Goal: Task Accomplishment & Management: Manage account settings

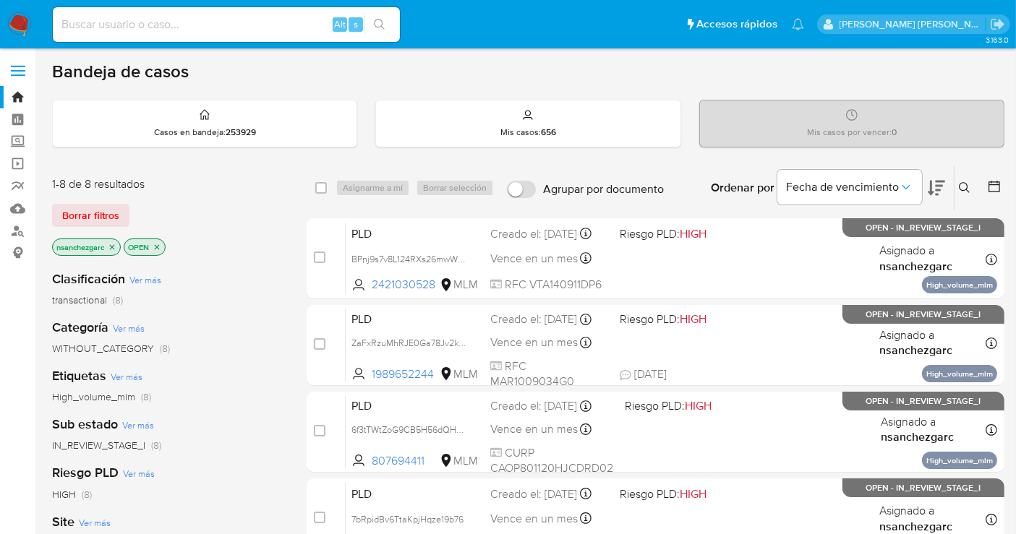
click at [925, 185] on icon at bounding box center [965, 188] width 12 height 12
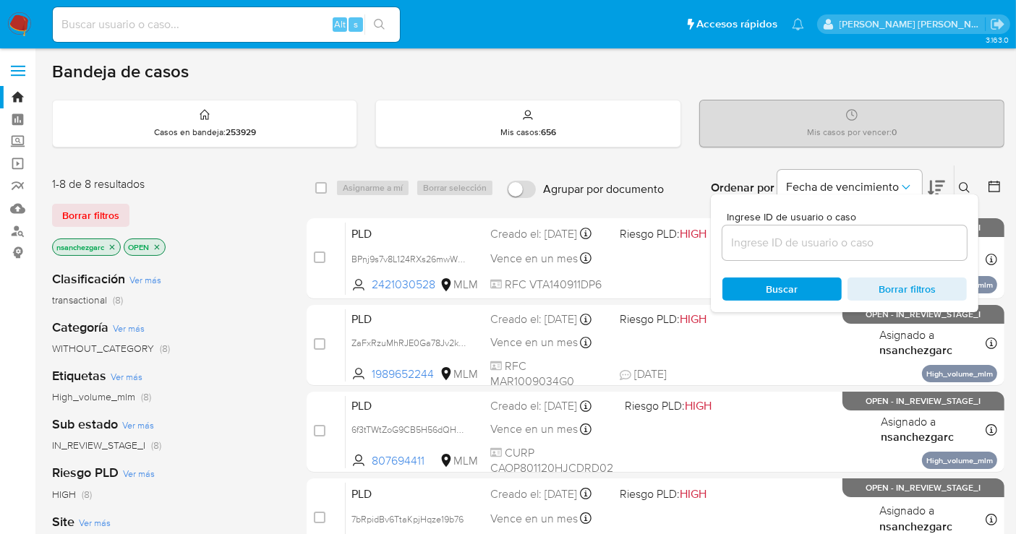
click at [756, 244] on input at bounding box center [844, 243] width 244 height 19
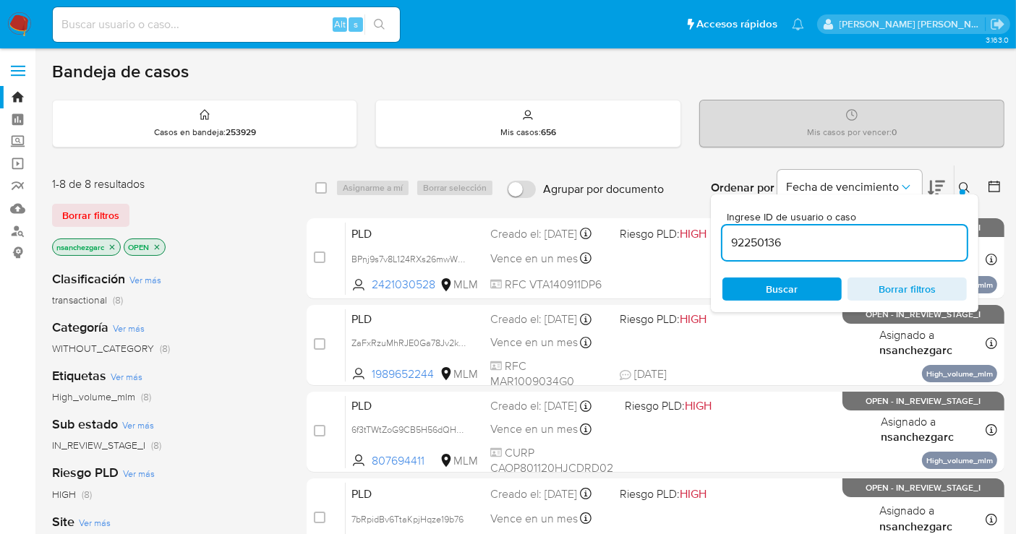
type input "92250136"
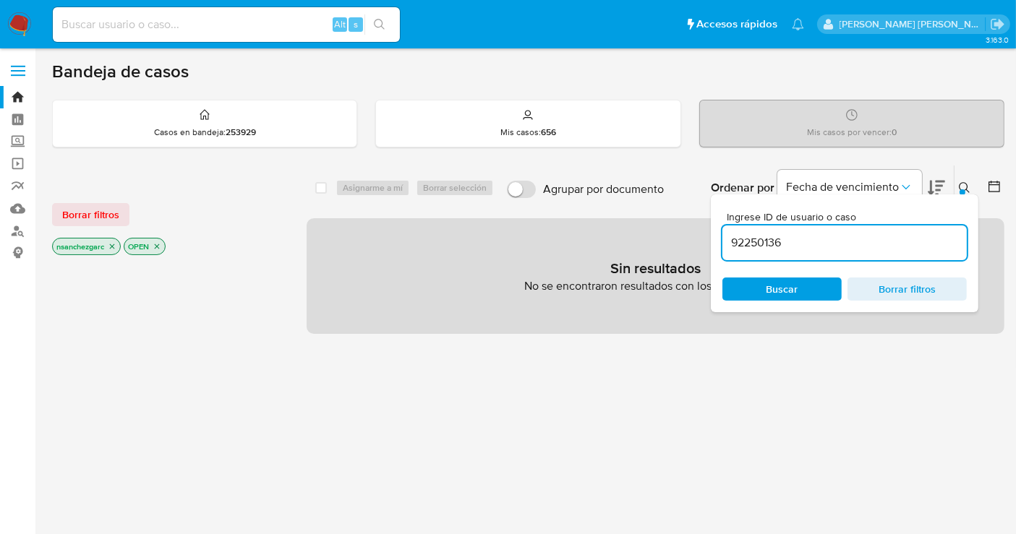
click at [117, 242] on p "nsanchezgarc" at bounding box center [86, 247] width 67 height 16
click at [116, 244] on icon "close-filter" at bounding box center [112, 246] width 9 height 9
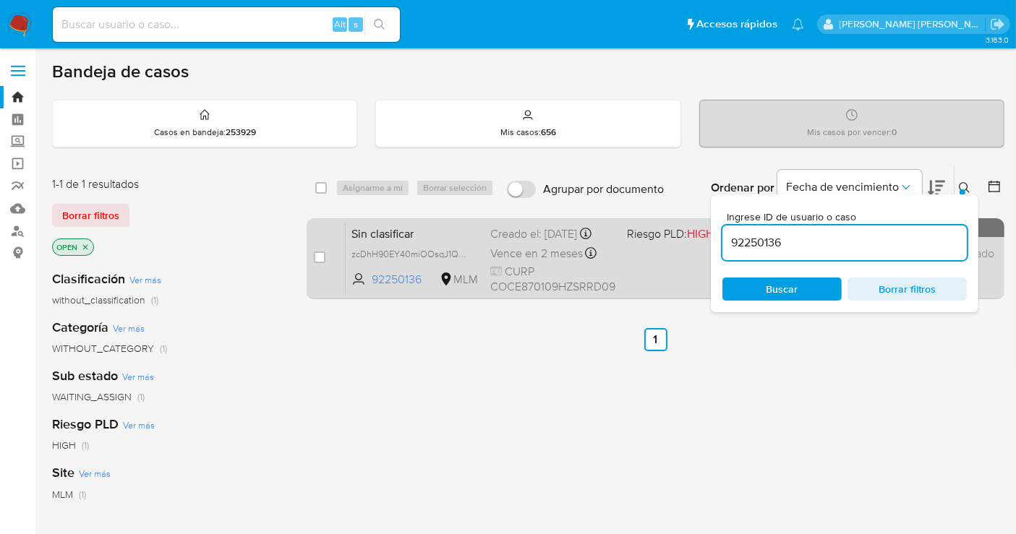
click at [316, 250] on div "case-item-checkbox" at bounding box center [320, 257] width 12 height 14
click at [319, 255] on input "checkbox" at bounding box center [320, 258] width 12 height 12
checkbox input "true"
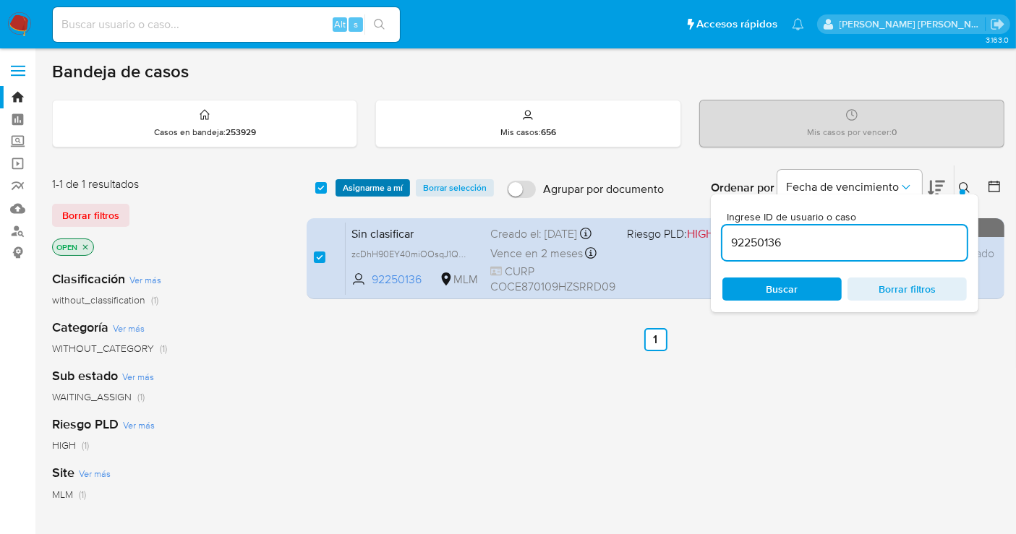
click at [371, 187] on span "Asignarme a mí" at bounding box center [373, 188] width 60 height 14
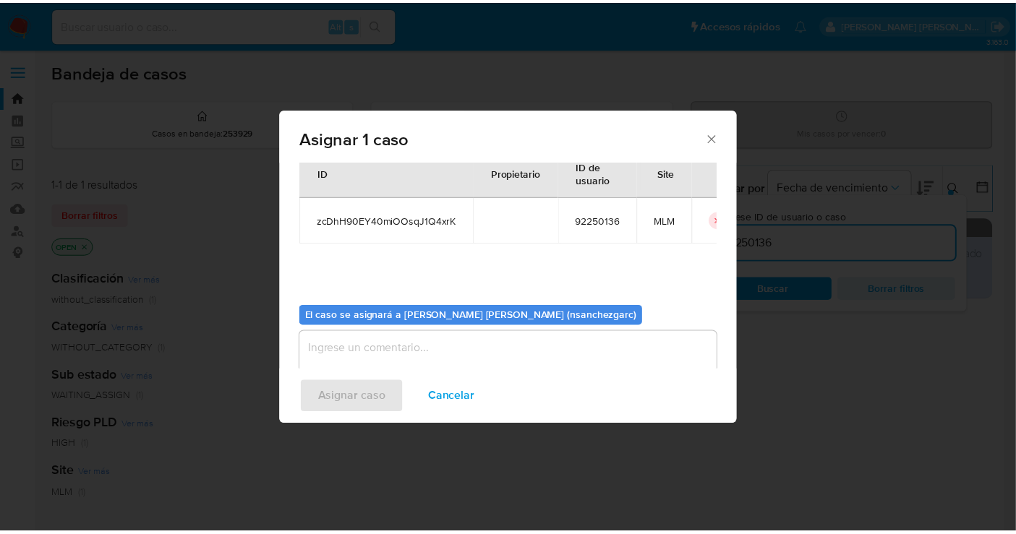
scroll to position [74, 0]
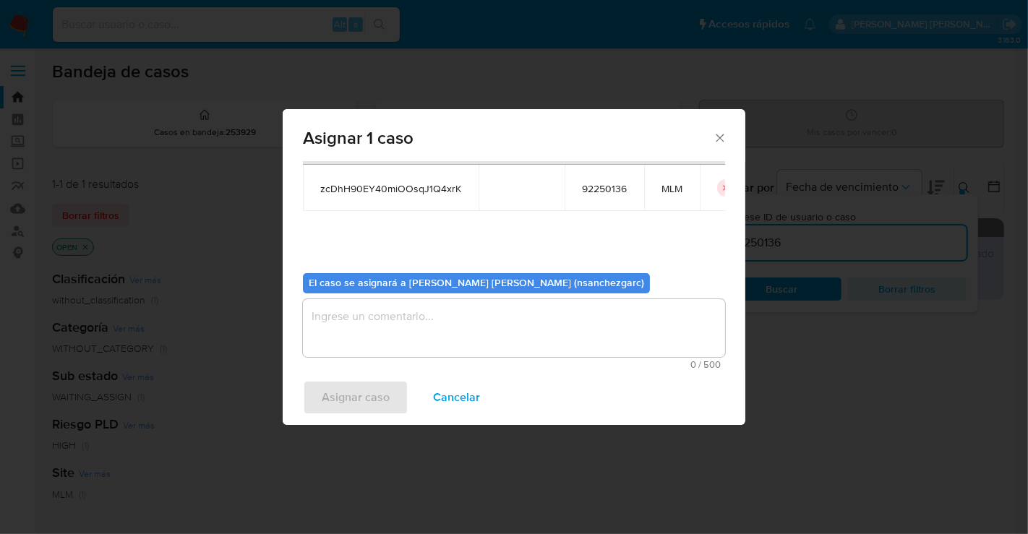
click at [388, 326] on textarea "assign-modal" at bounding box center [514, 328] width 422 height 58
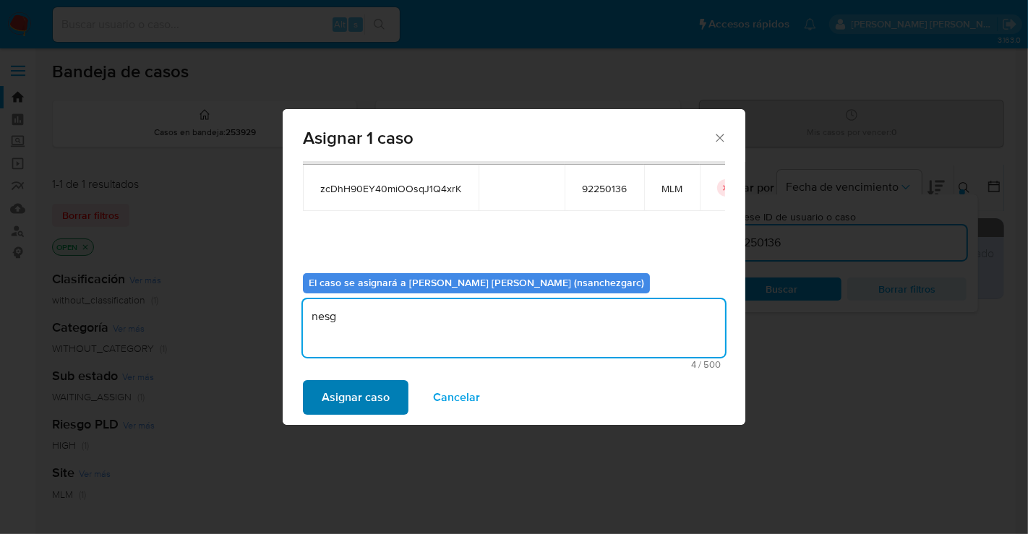
type textarea "nesg"
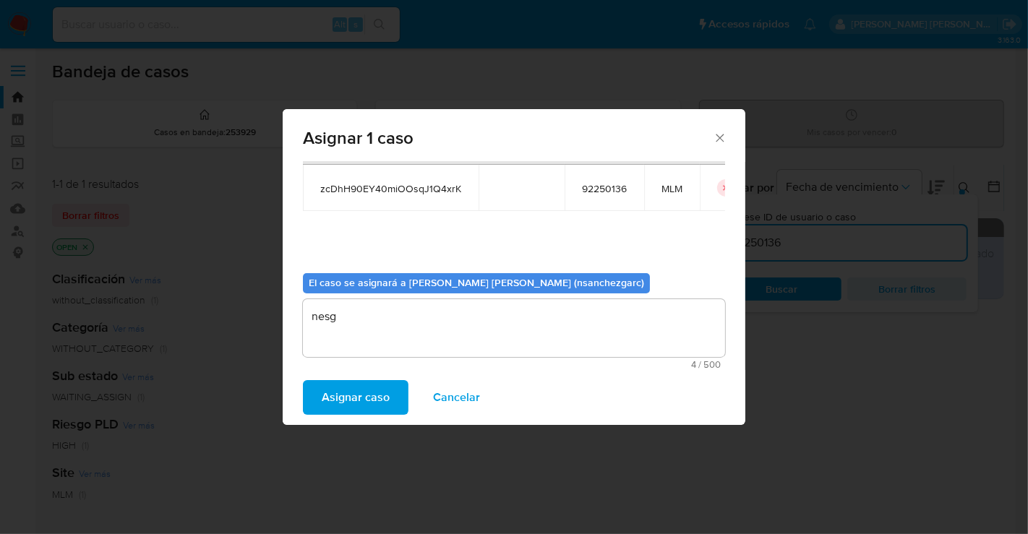
click at [354, 395] on span "Asignar caso" at bounding box center [356, 398] width 68 height 32
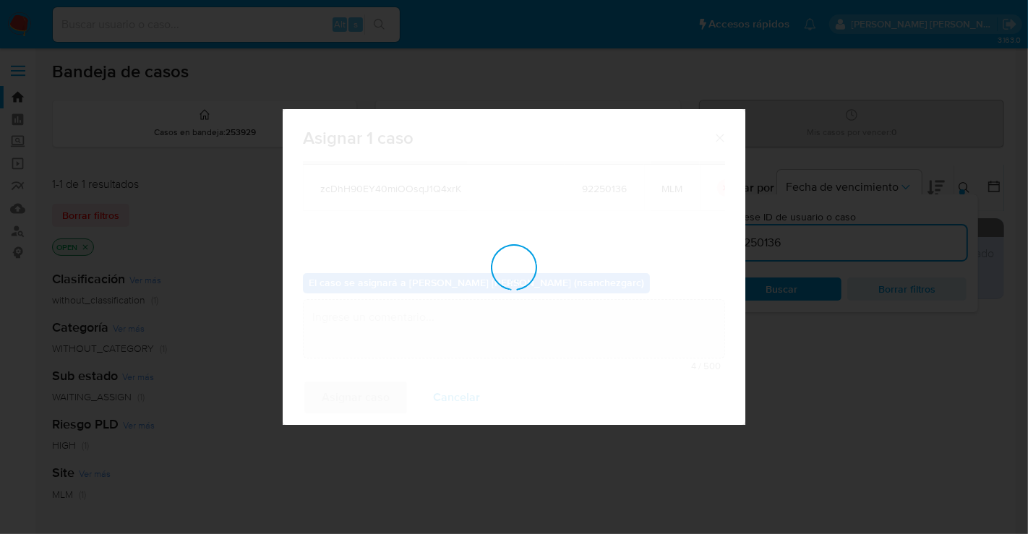
checkbox input "false"
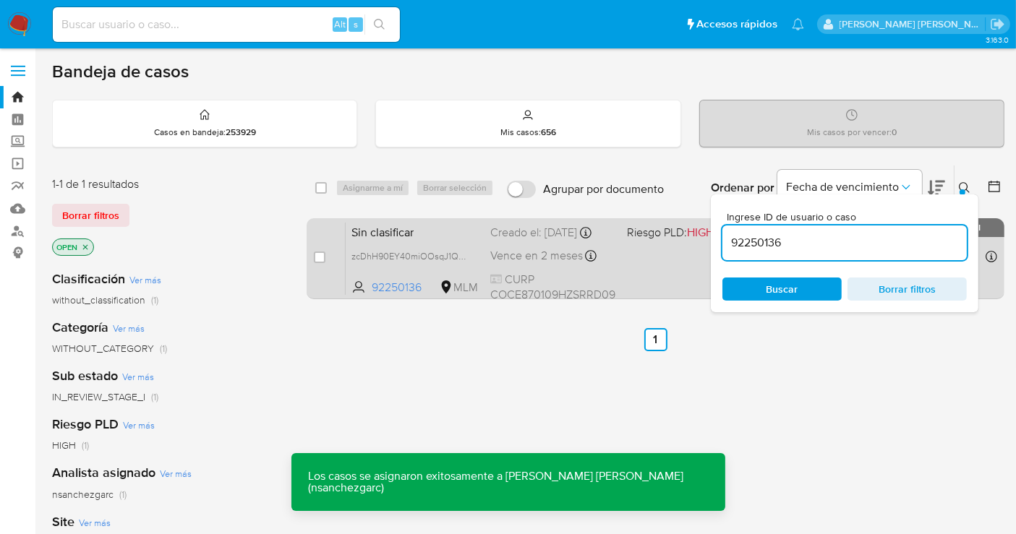
click at [534, 241] on div "Creado el: 08/10/2025 Creado el: 08/10/2025 13:01:20" at bounding box center [552, 233] width 125 height 16
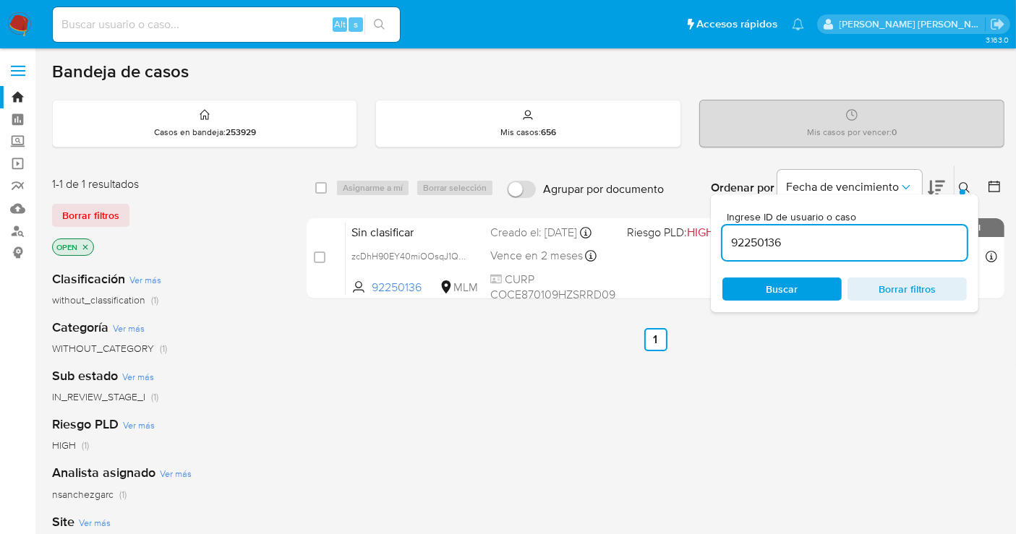
click at [24, 26] on img at bounding box center [19, 24] width 25 height 25
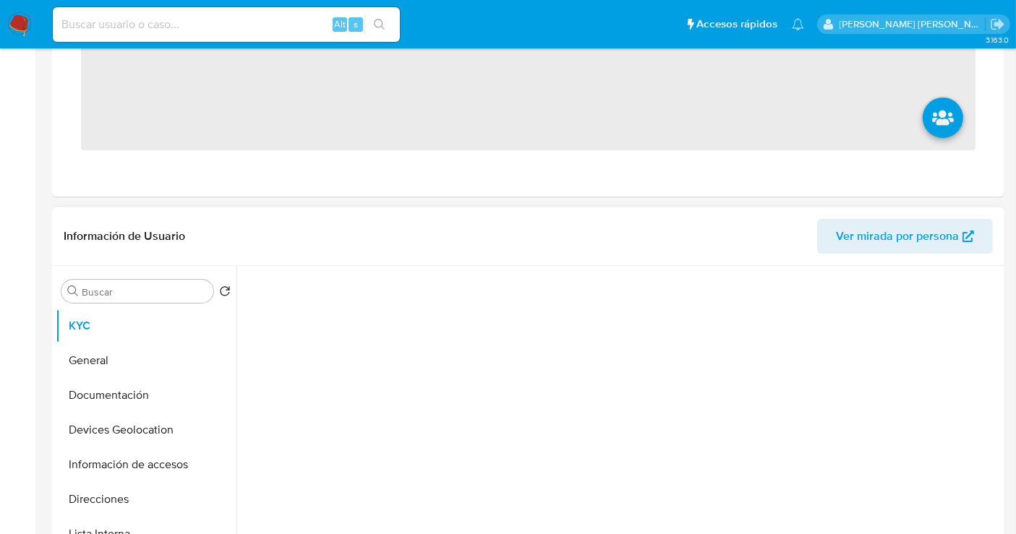
scroll to position [401, 0]
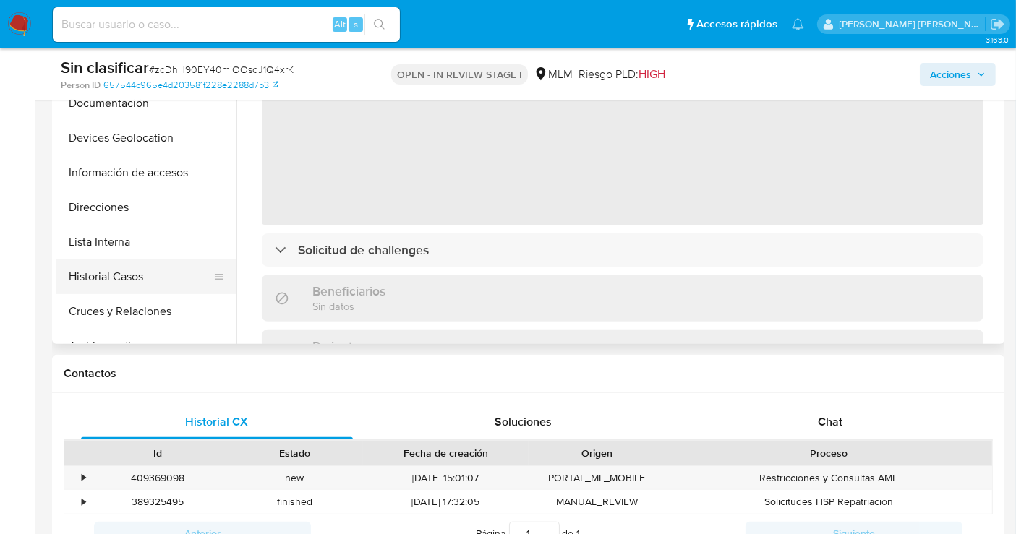
select select "10"
click at [124, 269] on button "Historial Casos" at bounding box center [140, 277] width 169 height 35
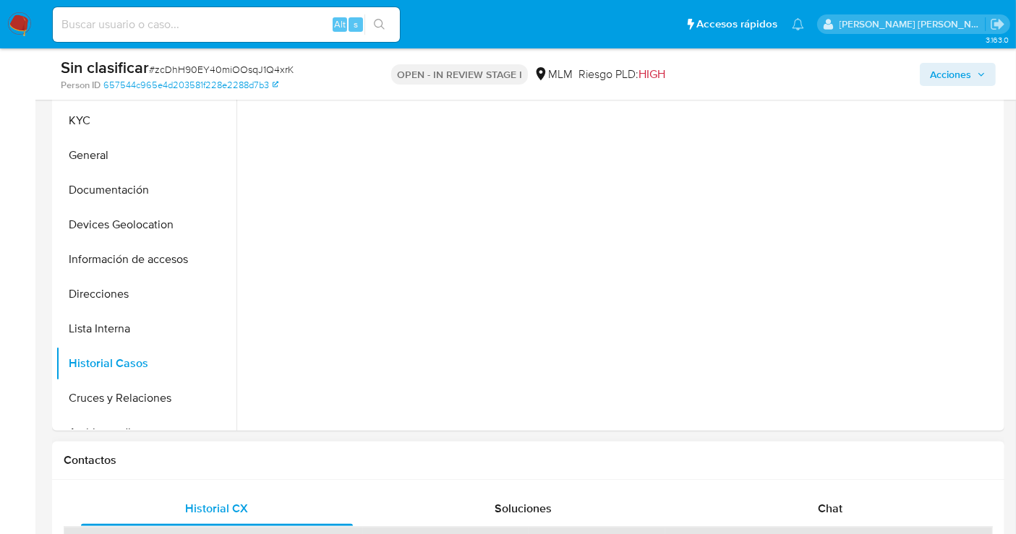
scroll to position [161, 0]
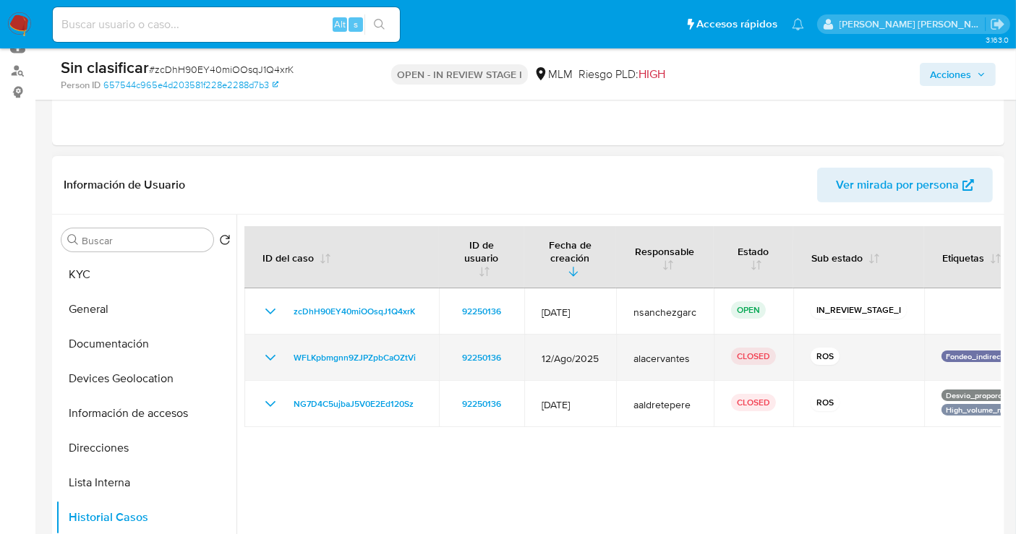
click at [273, 359] on icon "Mostrar/Ocultar" at bounding box center [270, 357] width 17 height 17
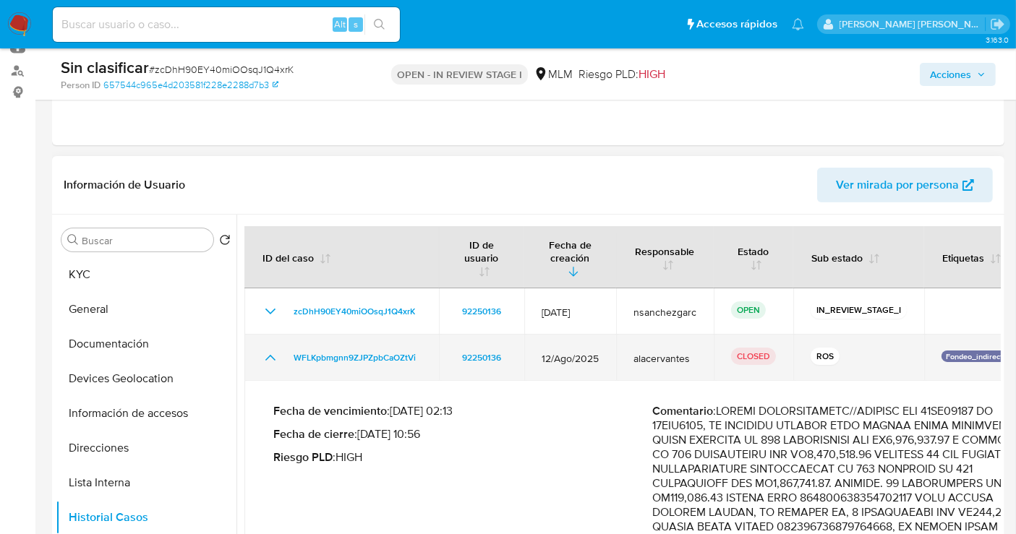
click at [273, 359] on icon "Mostrar/Ocultar" at bounding box center [270, 357] width 17 height 17
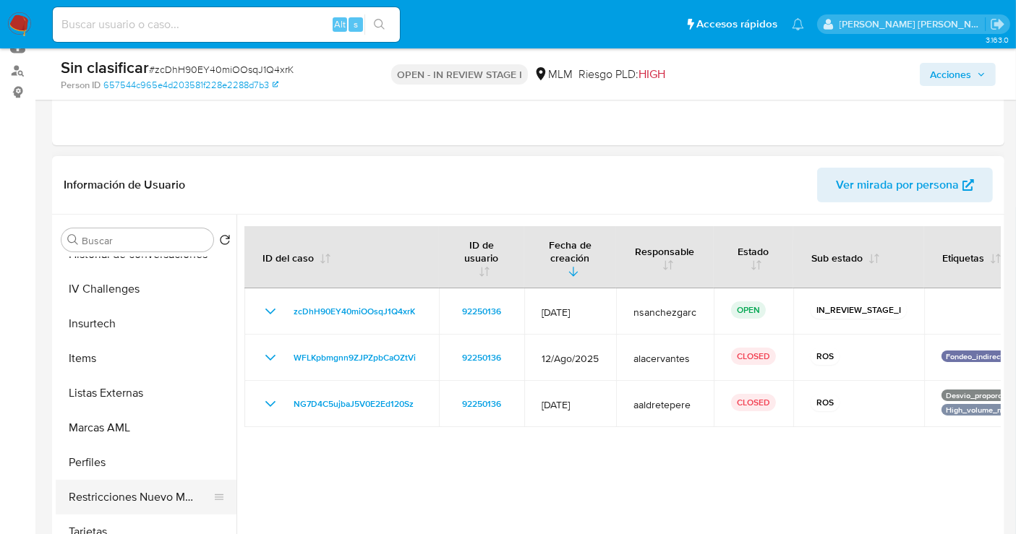
click at [148, 488] on button "Restricciones Nuevo Mundo" at bounding box center [140, 497] width 169 height 35
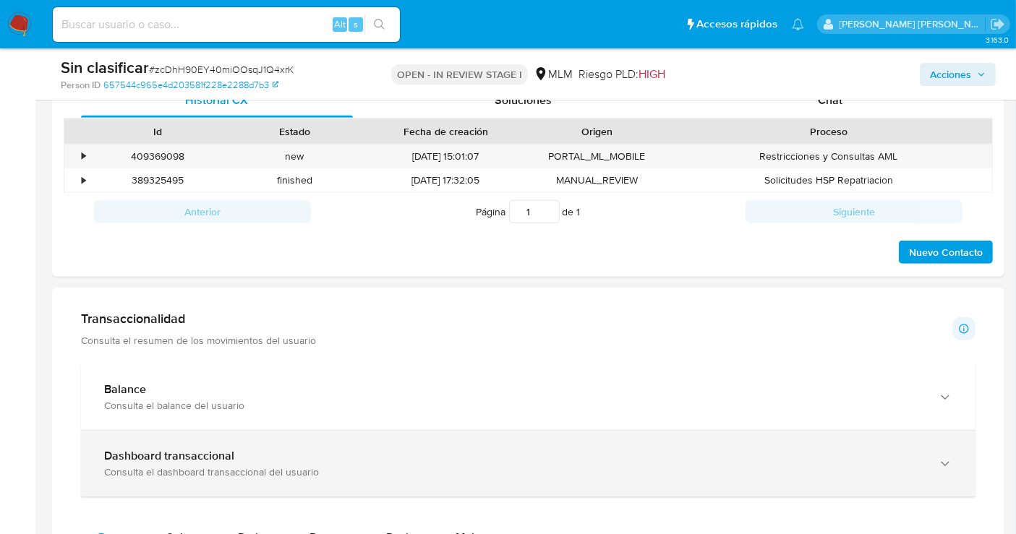
scroll to position [482, 0]
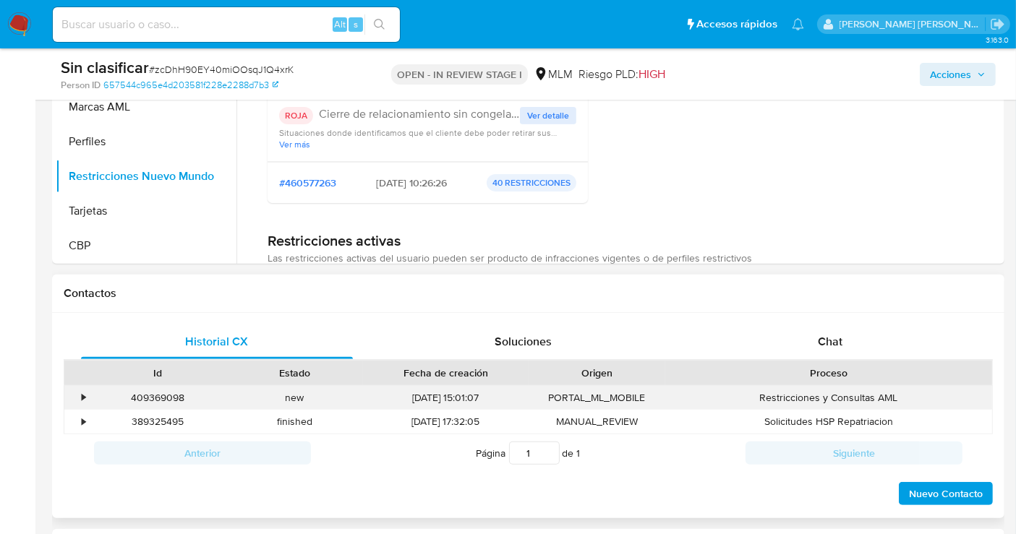
click at [76, 393] on div "•" at bounding box center [76, 398] width 25 height 24
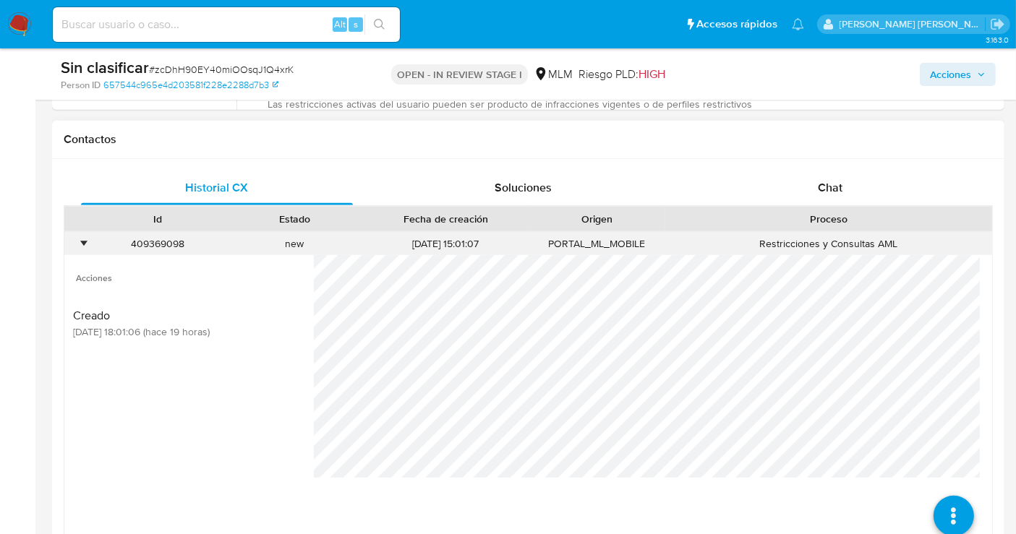
scroll to position [642, 0]
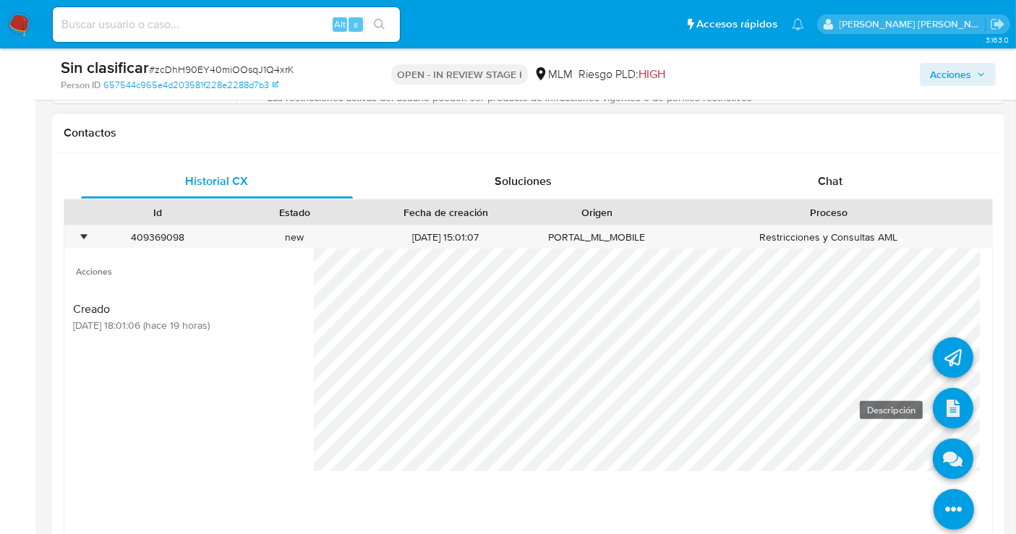
click at [950, 401] on icon at bounding box center [953, 408] width 40 height 40
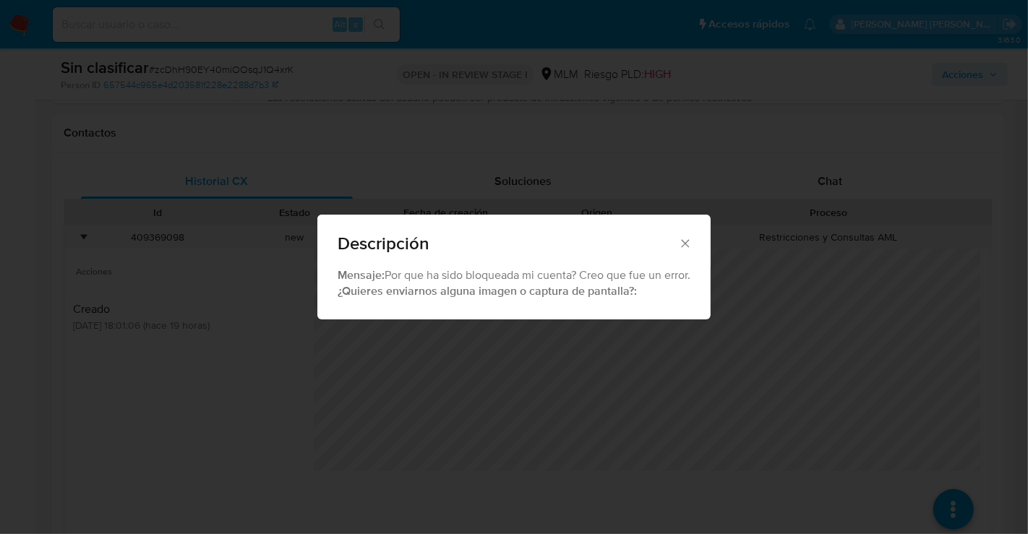
click at [691, 239] on icon "Cerrar" at bounding box center [685, 243] width 14 height 14
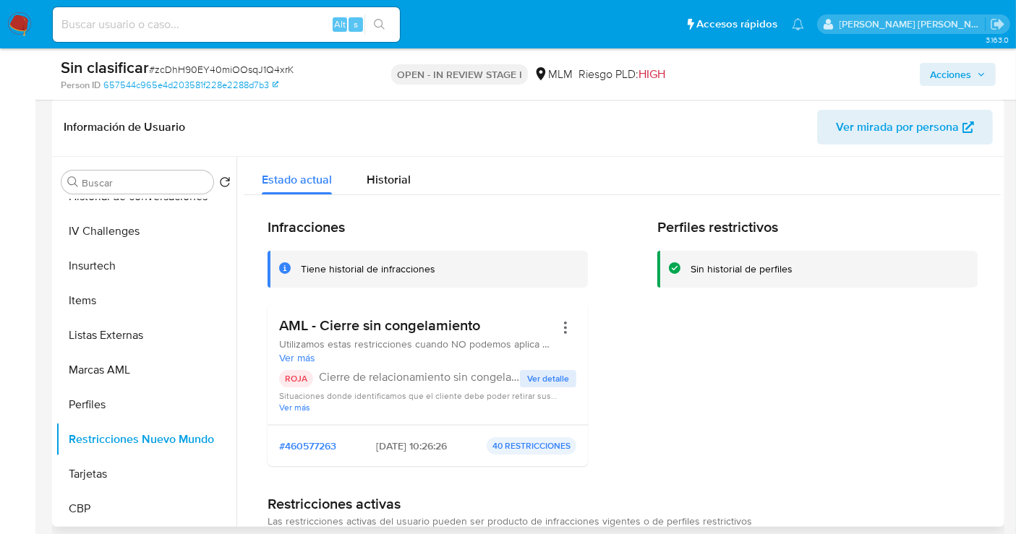
scroll to position [0, 0]
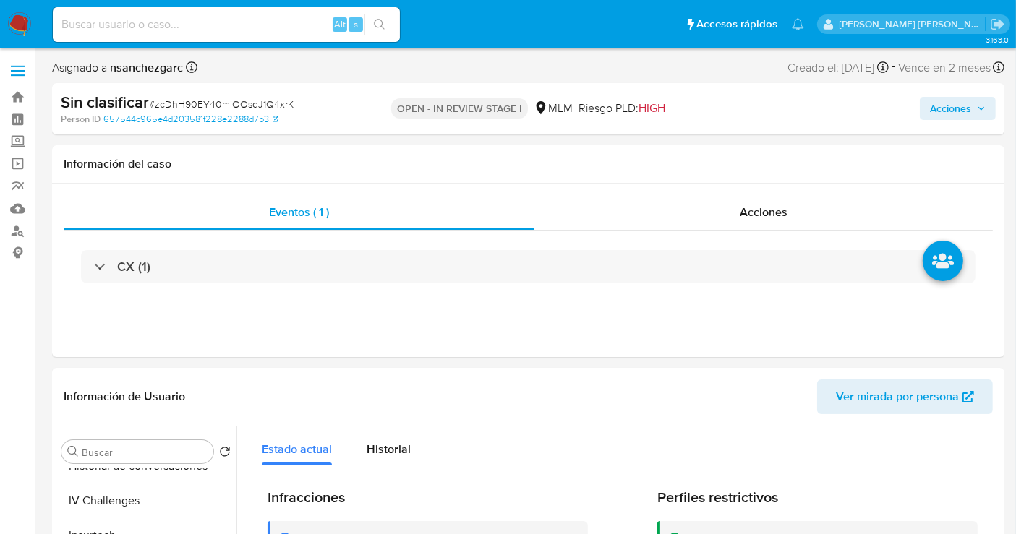
click at [964, 107] on span "Acciones" at bounding box center [950, 108] width 41 height 23
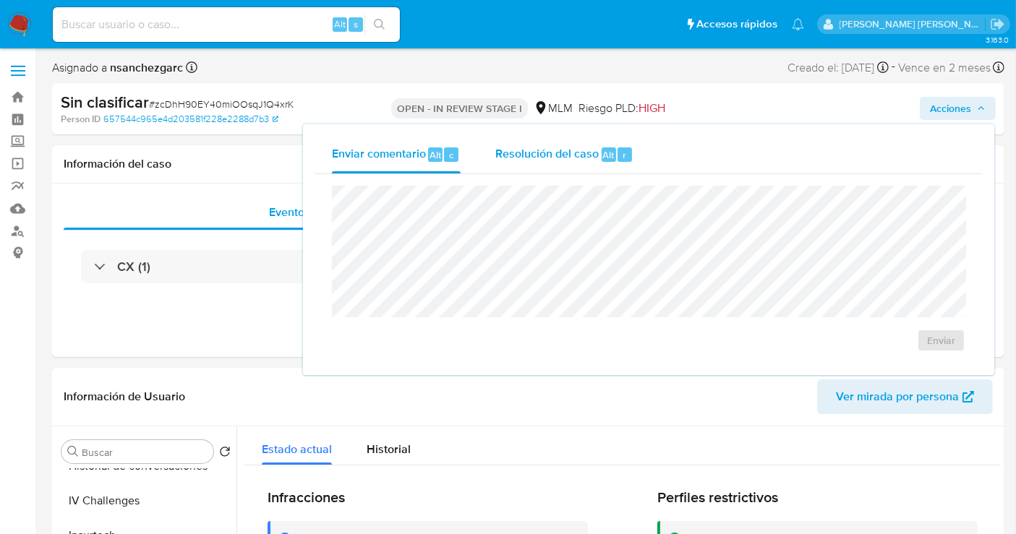
click at [560, 157] on span "Resolución del caso" at bounding box center [546, 154] width 103 height 17
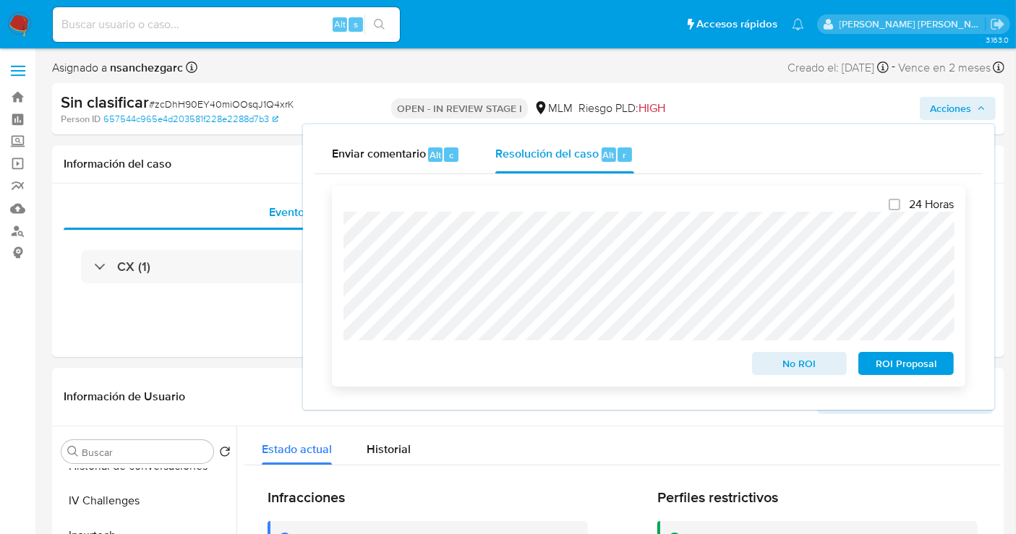
click at [792, 367] on span "No ROI" at bounding box center [799, 364] width 75 height 20
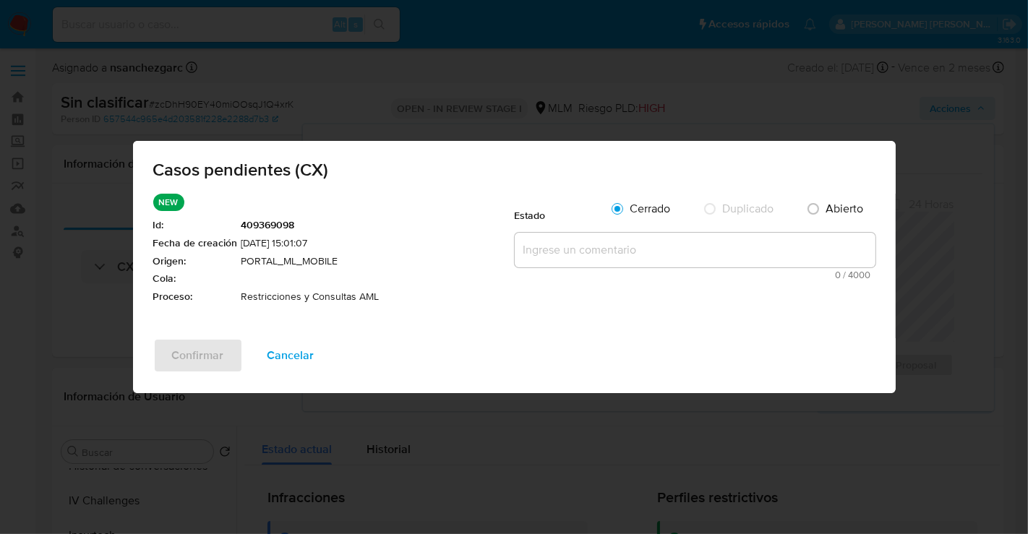
click at [555, 253] on textarea at bounding box center [695, 250] width 361 height 35
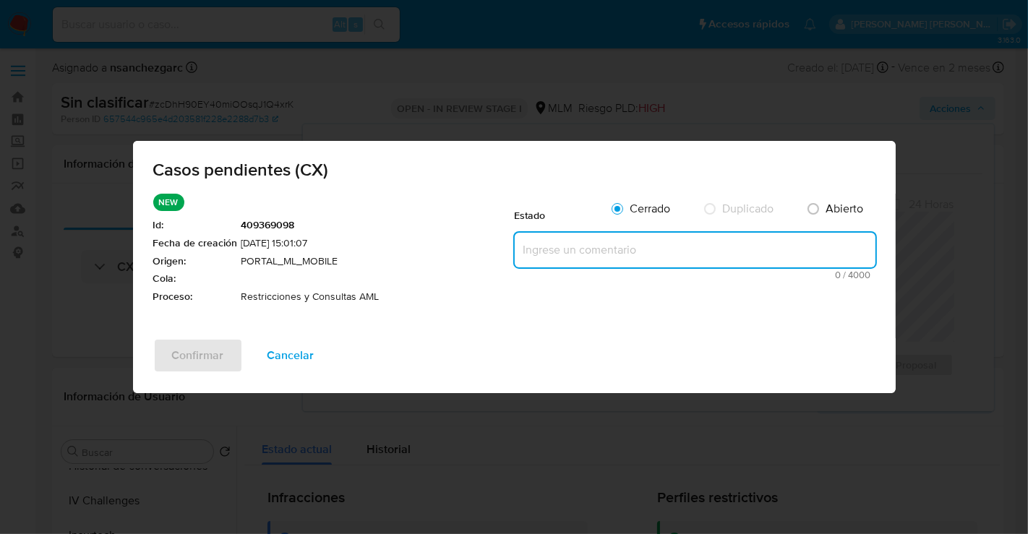
paste textarea "Se realiza validación de caso generado por CX donde se identifica restricción l…"
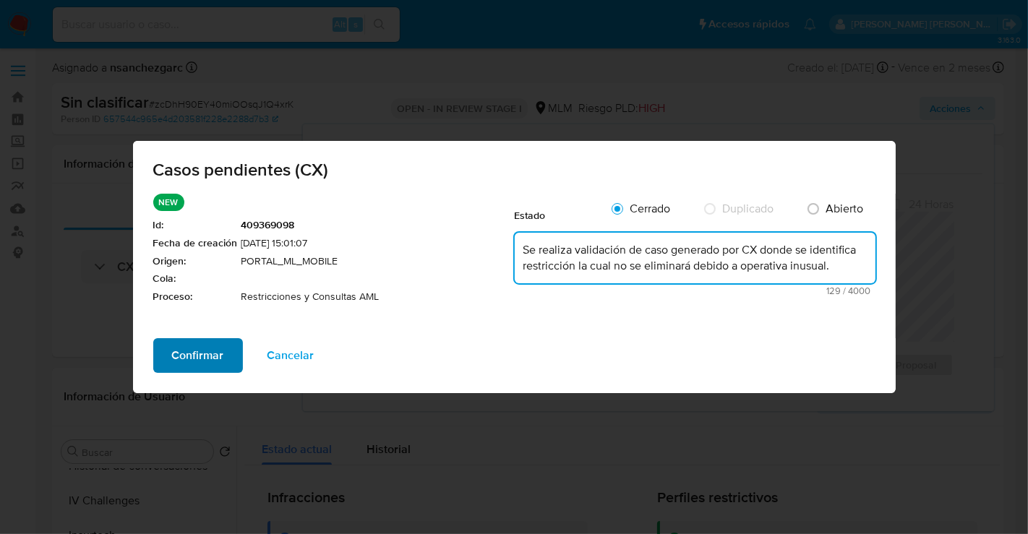
type textarea "Se realiza validación de caso generado por CX donde se identifica restricción l…"
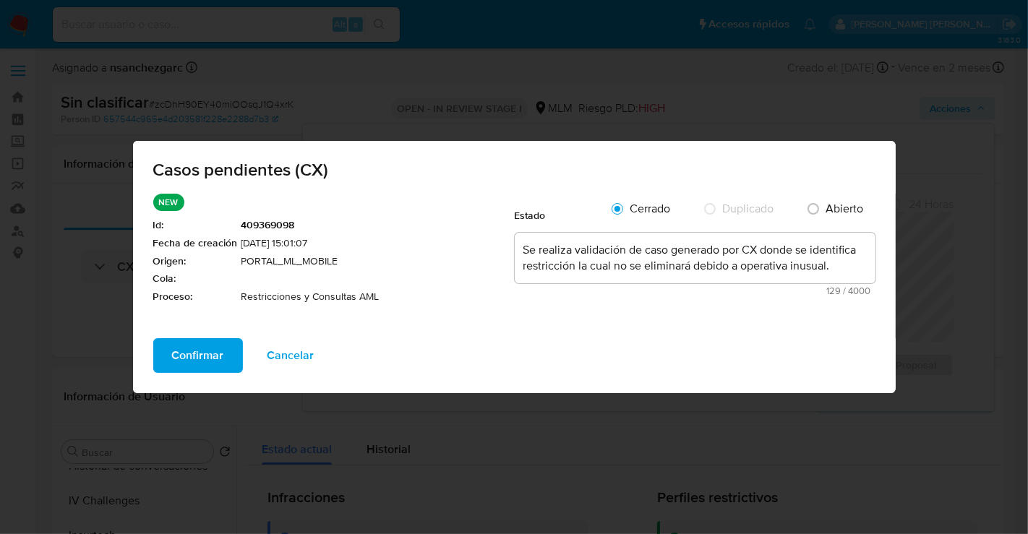
click at [200, 359] on span "Confirmar" at bounding box center [198, 356] width 52 height 32
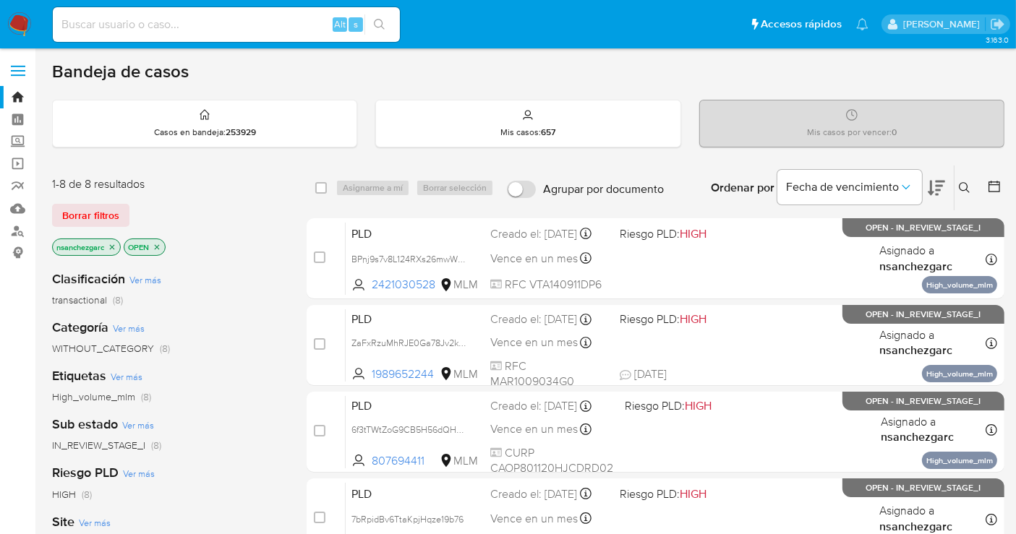
click at [114, 247] on icon "close-filter" at bounding box center [112, 246] width 5 height 5
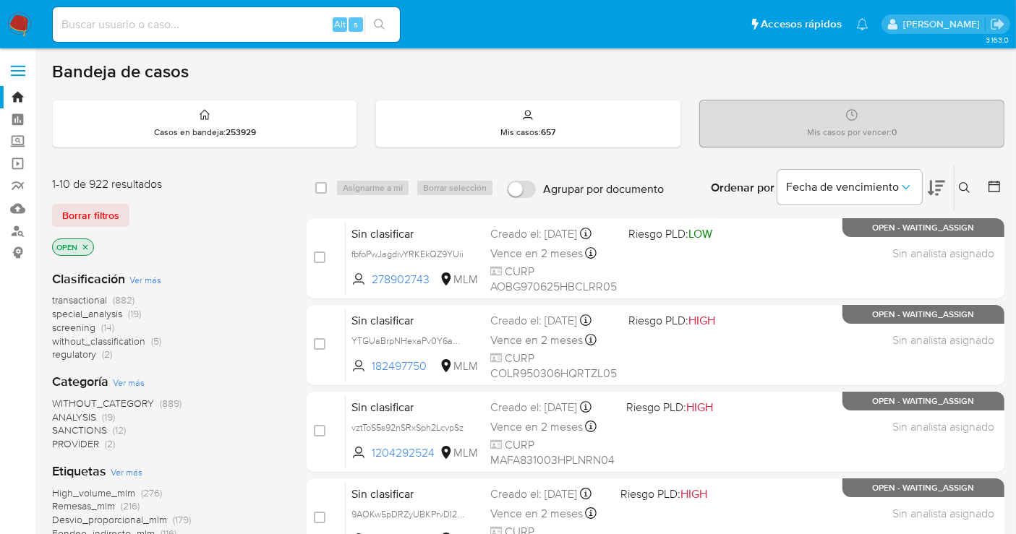
click at [121, 340] on span "without_classification" at bounding box center [98, 341] width 93 height 14
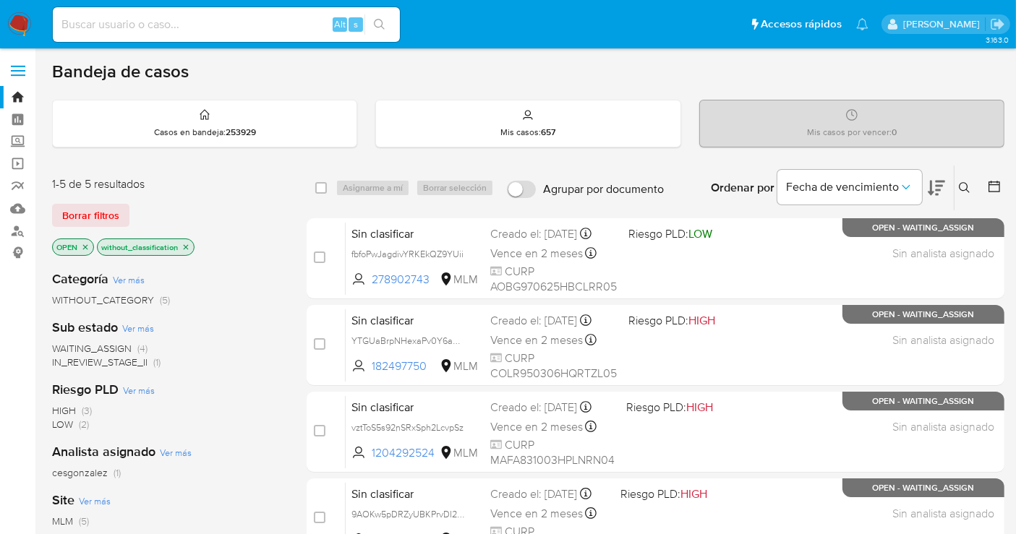
click at [19, 27] on img at bounding box center [19, 24] width 25 height 25
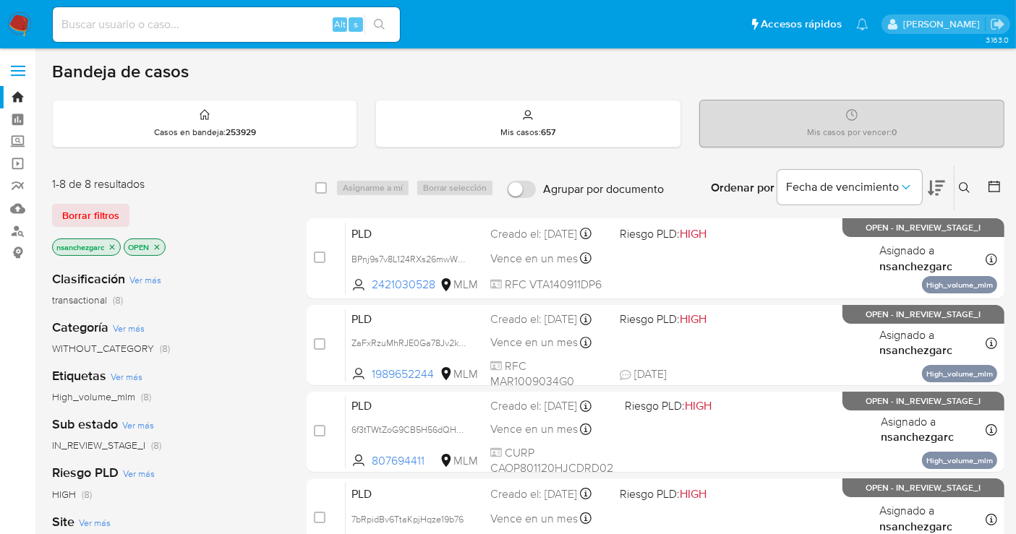
click at [17, 24] on img at bounding box center [19, 24] width 25 height 25
click at [22, 25] on img at bounding box center [19, 24] width 25 height 25
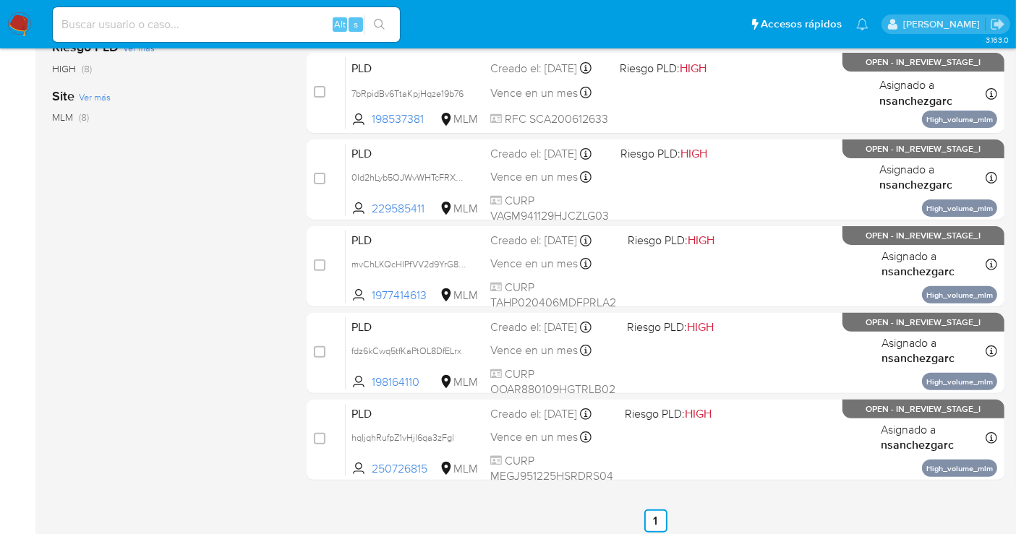
scroll to position [401, 0]
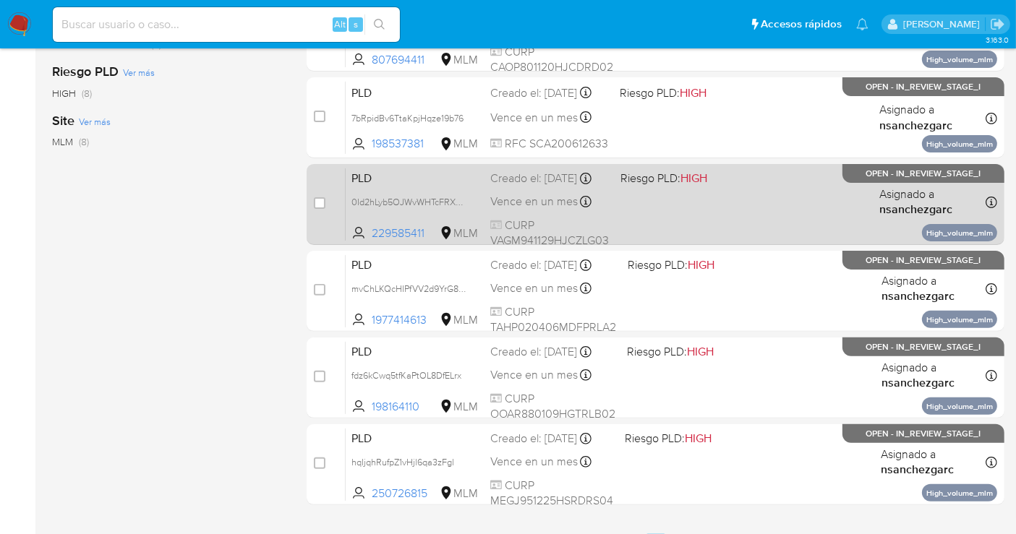
click at [533, 208] on span "Vence en un mes" at bounding box center [533, 202] width 87 height 16
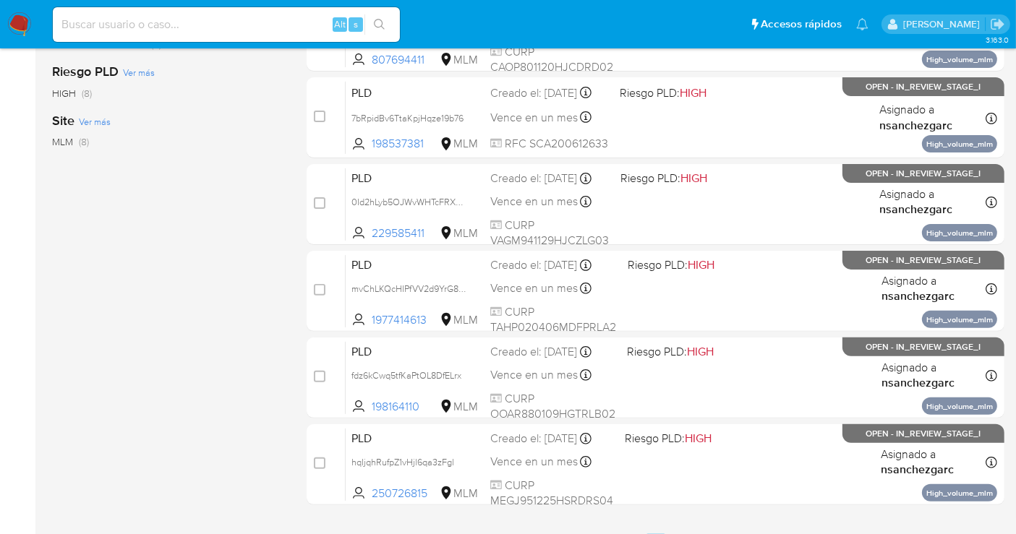
click at [22, 29] on img at bounding box center [19, 24] width 25 height 25
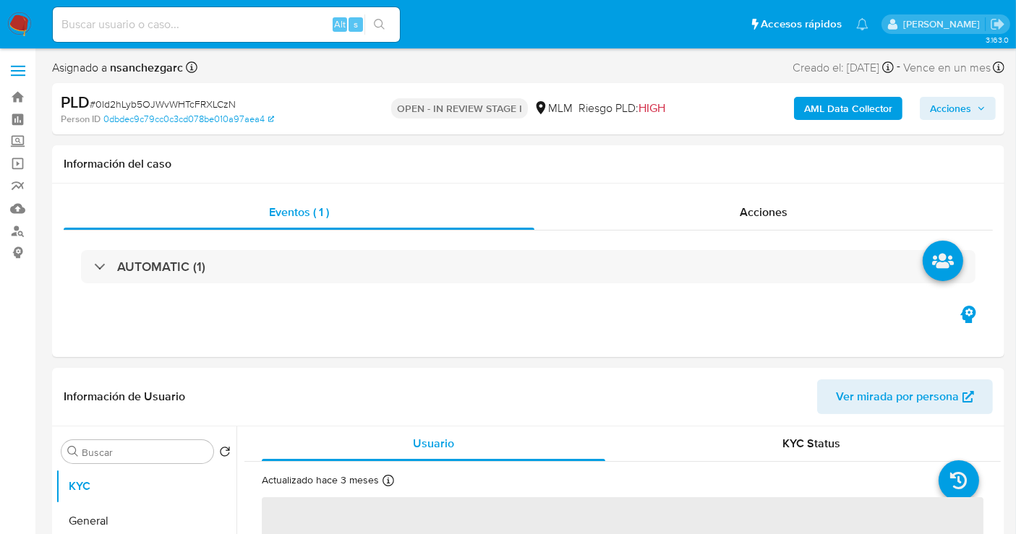
select select "10"
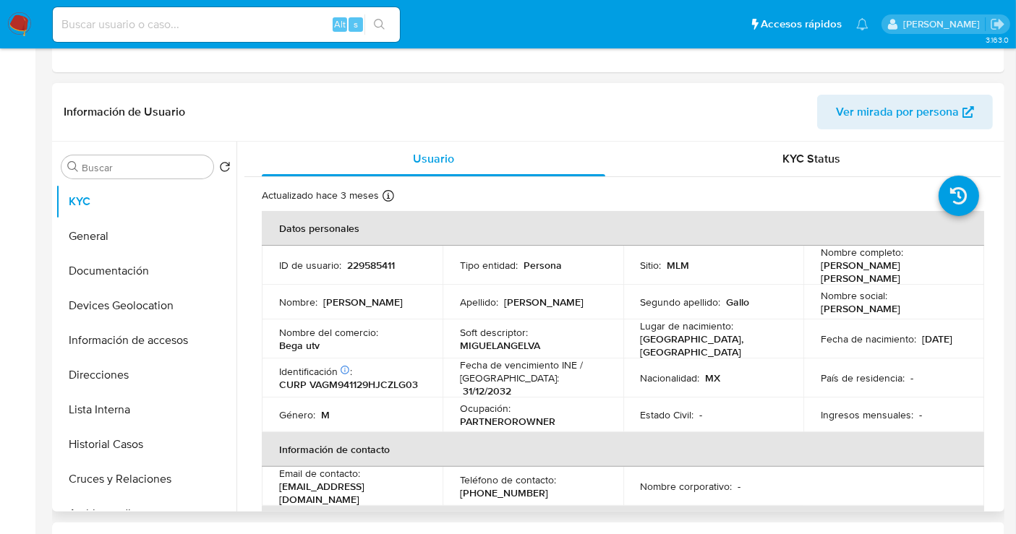
scroll to position [482, 0]
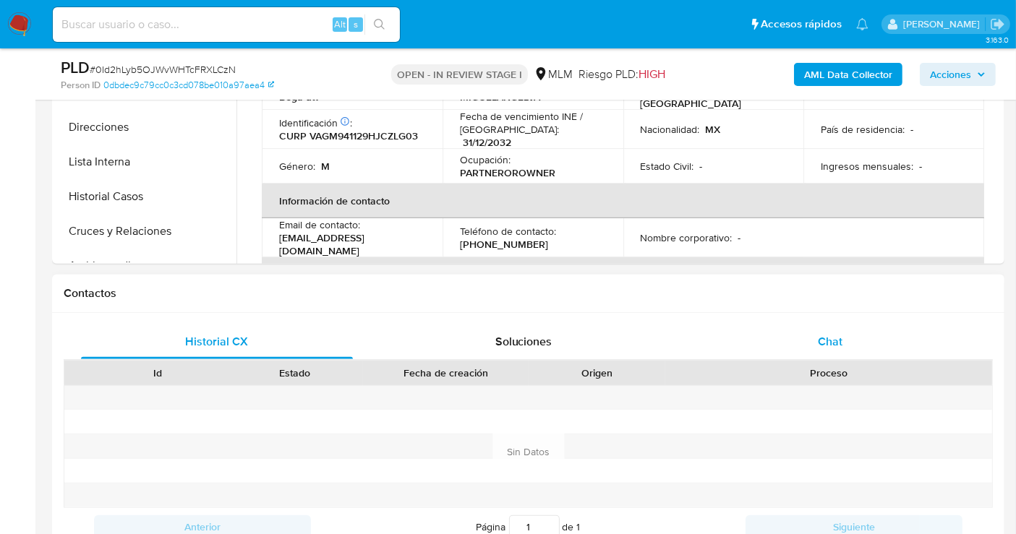
click at [844, 335] on div "Chat" at bounding box center [830, 342] width 272 height 35
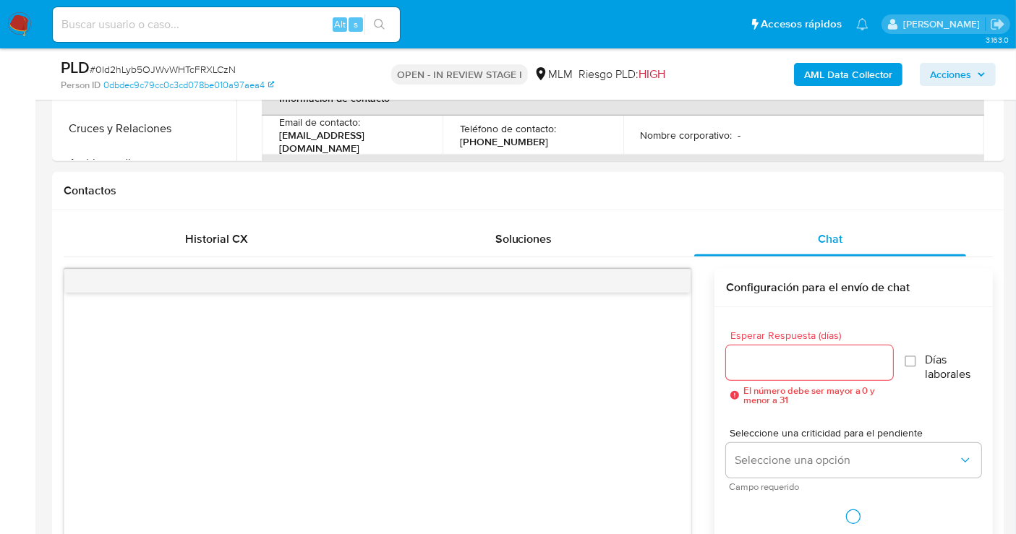
scroll to position [642, 0]
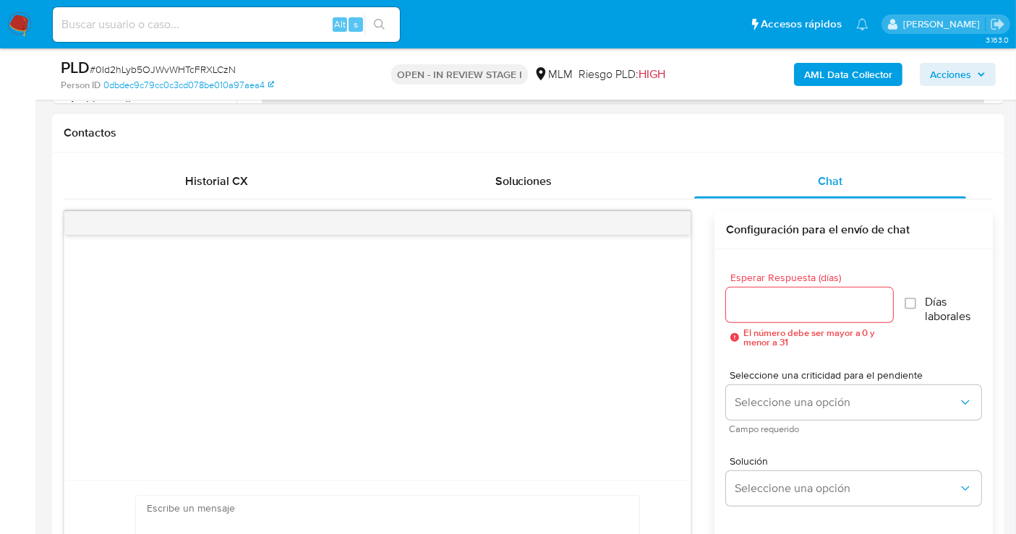
click at [826, 308] on input "Esperar Respuesta (días)" at bounding box center [809, 305] width 167 height 19
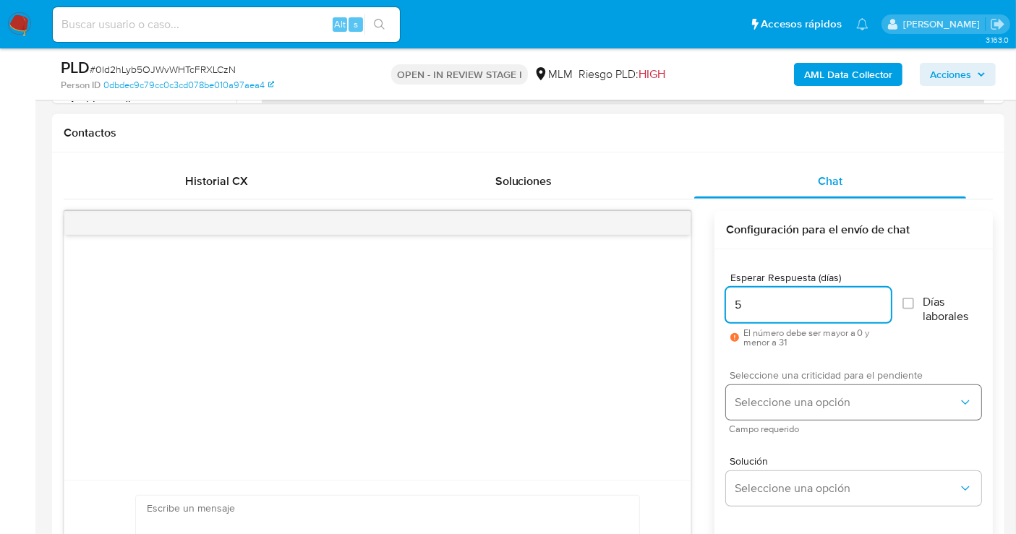
type input "5"
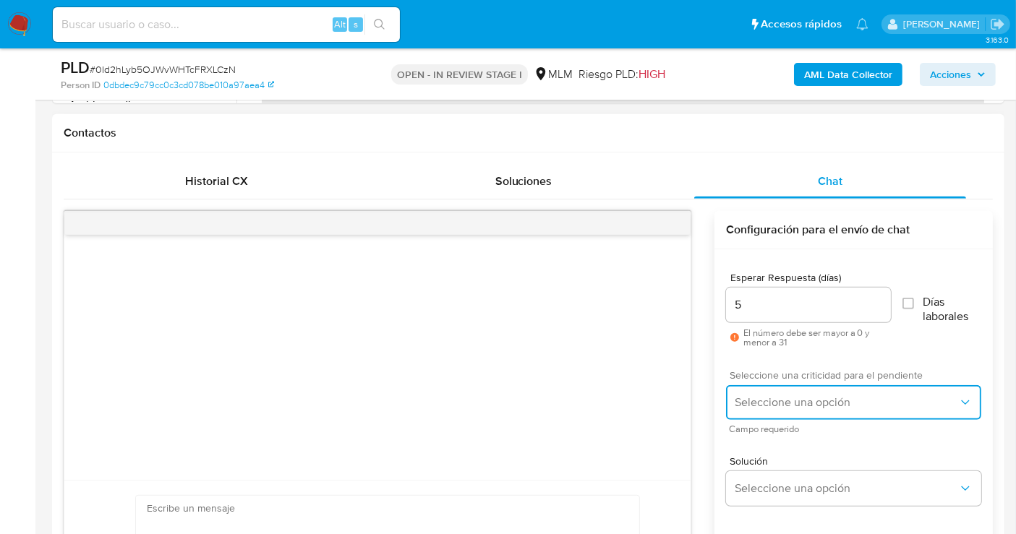
click at [812, 401] on span "Seleccione una opción" at bounding box center [846, 402] width 223 height 14
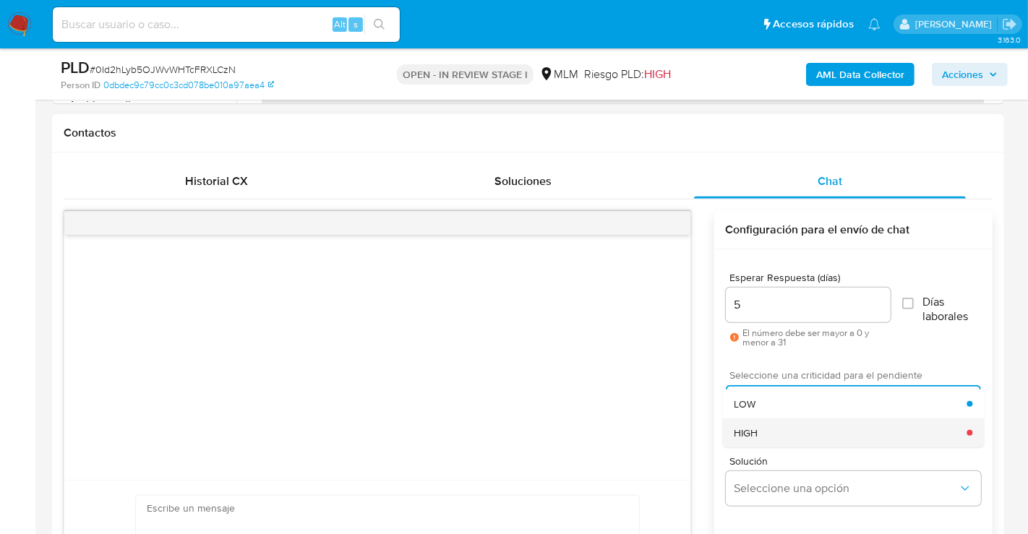
click at [774, 432] on div "HIGH" at bounding box center [850, 433] width 233 height 29
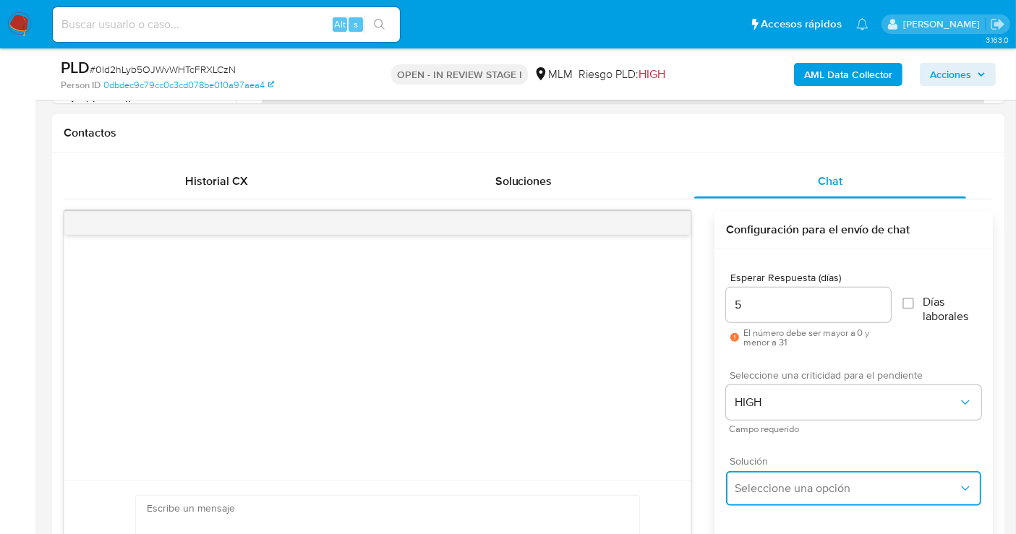
click at [775, 482] on span "Seleccione una opción" at bounding box center [846, 489] width 223 height 14
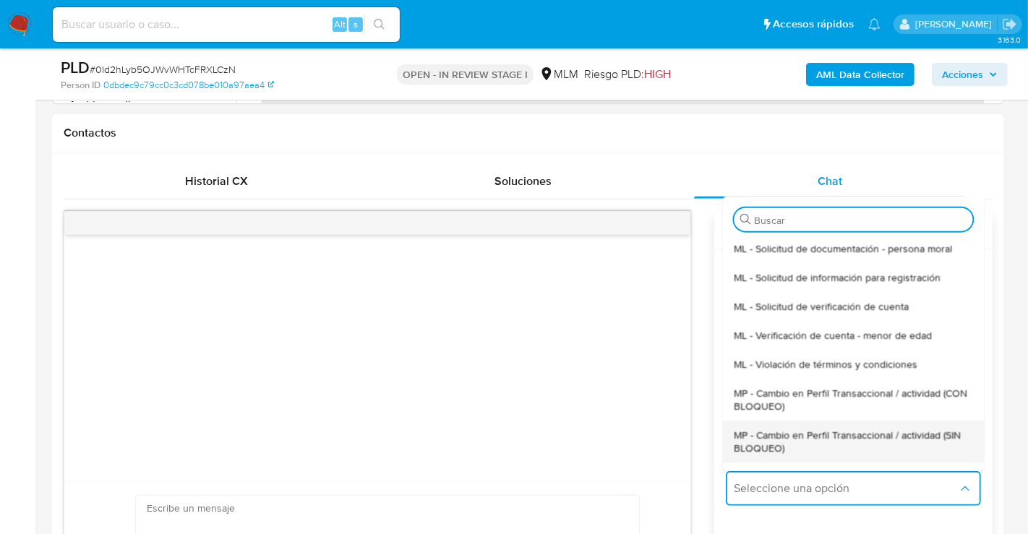
click at [755, 442] on span "MP - Cambio en Perfil Transaccional / actividad (SIN BLOQUEO)" at bounding box center [853, 441] width 239 height 26
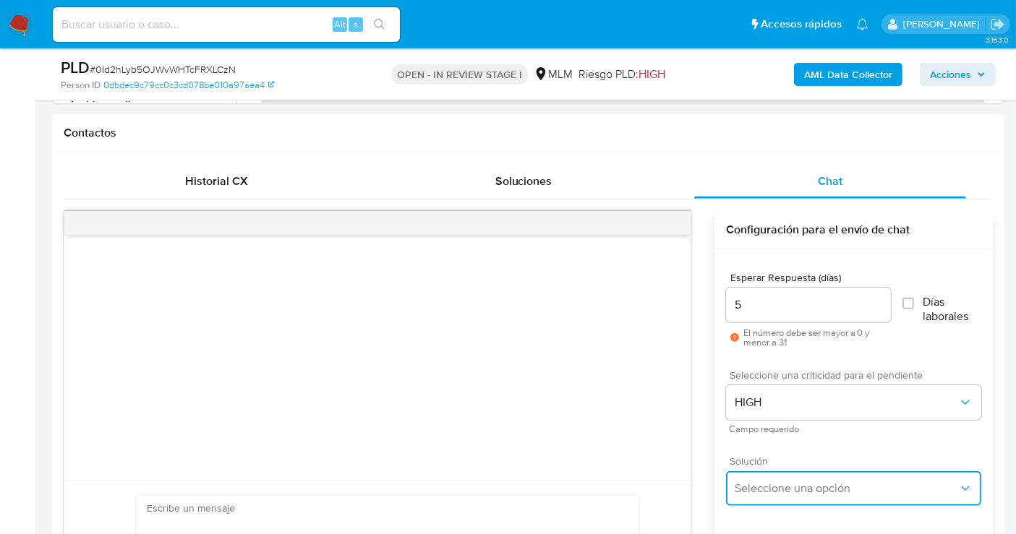
type textarea "Estimado ,Te comunicamos que se ha identificado un cambio en el uso habitual de…"
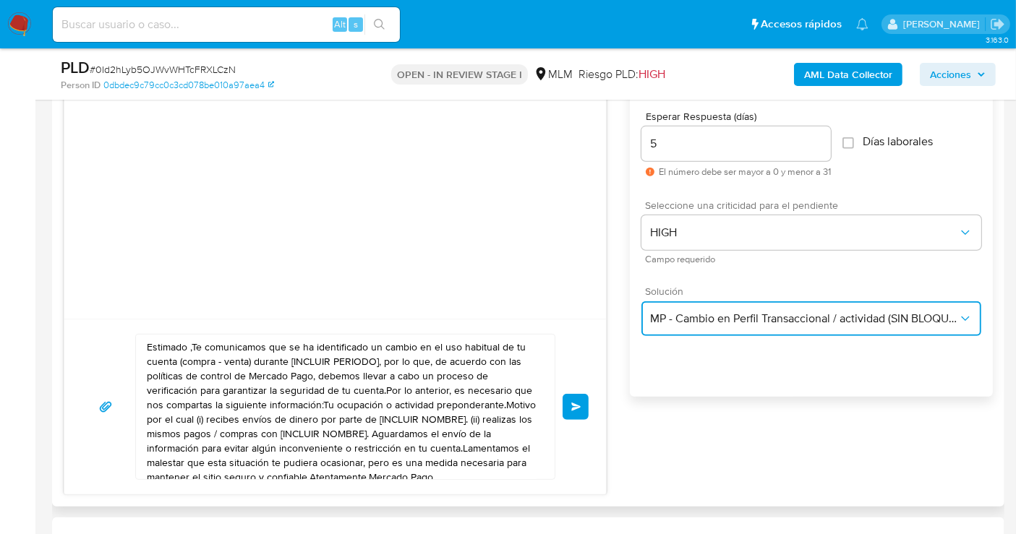
scroll to position [883, 0]
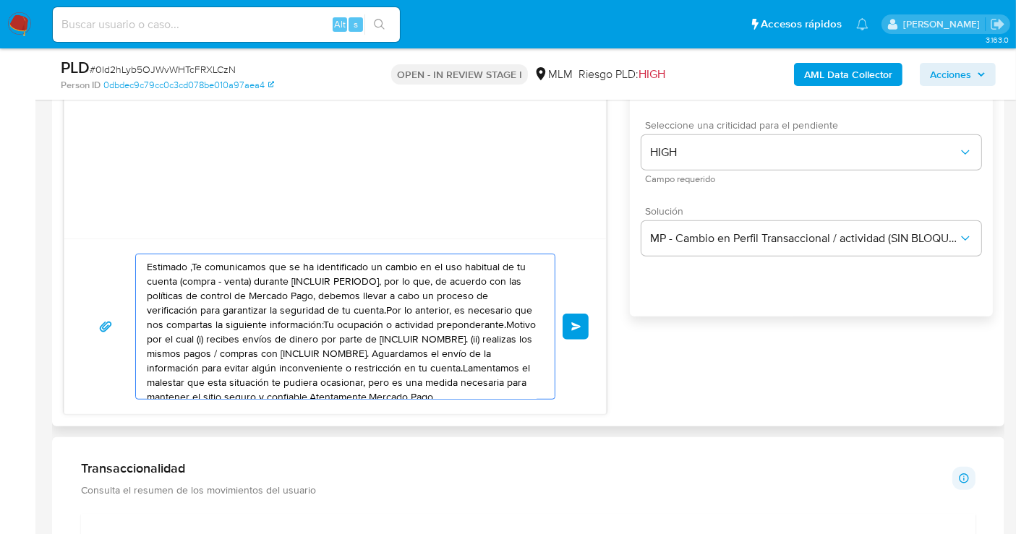
click at [341, 322] on textarea "Estimado ,Te comunicamos que se ha identificado un cambio en el uso habitual de…" at bounding box center [342, 326] width 390 height 145
paste textarea "cliente se ha identificado un cambio en el uso habitual de tu cuenta para garan…"
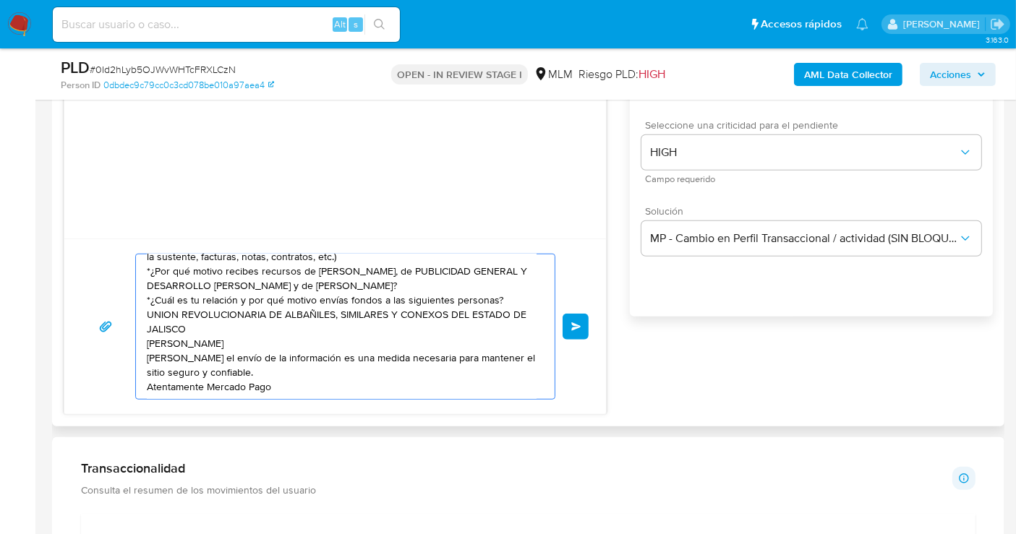
scroll to position [97, 0]
type textarea "Estimado cliente se ha identificado un cambio en el uso habitual de tu cuenta p…"
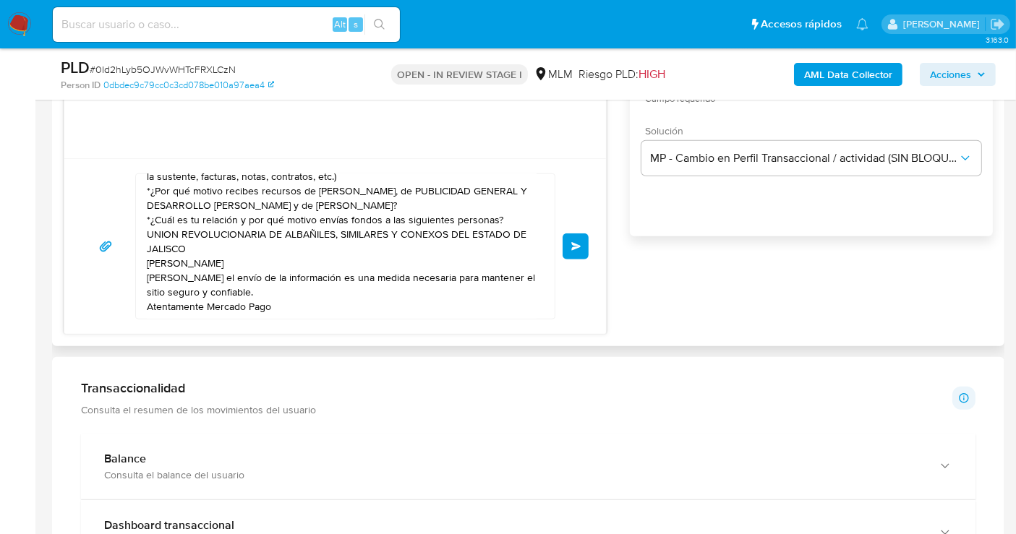
click at [568, 239] on button "Enviar" at bounding box center [575, 247] width 26 height 26
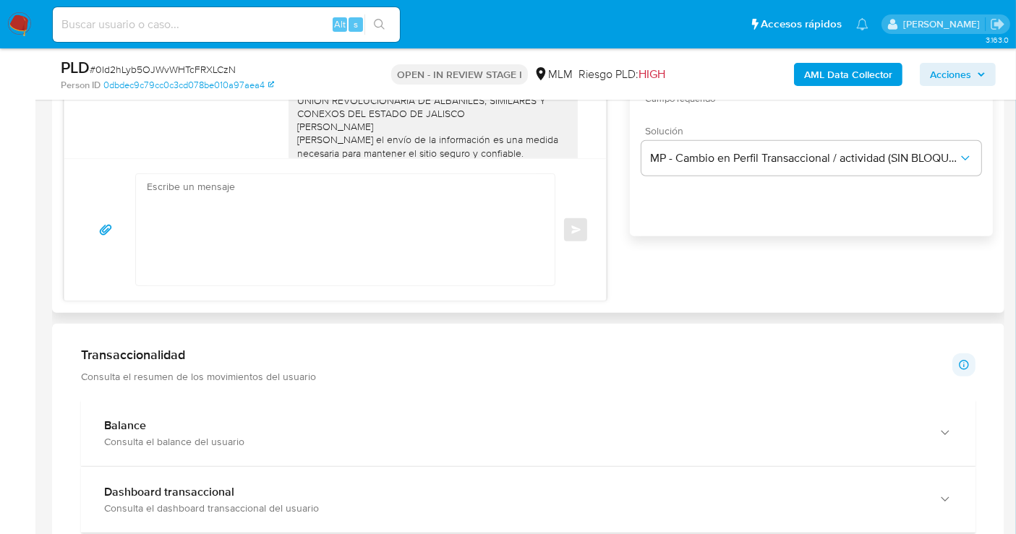
scroll to position [0, 0]
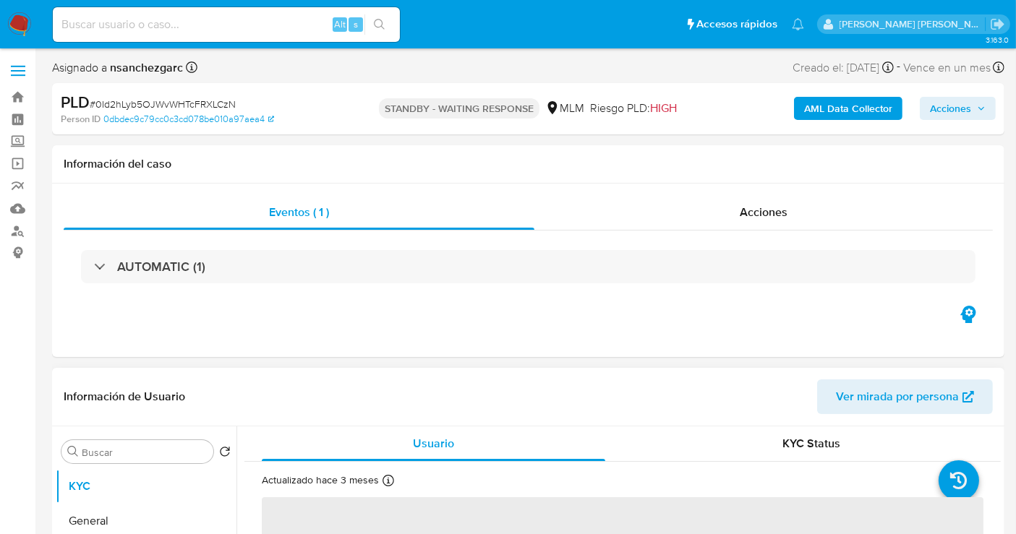
select select "10"
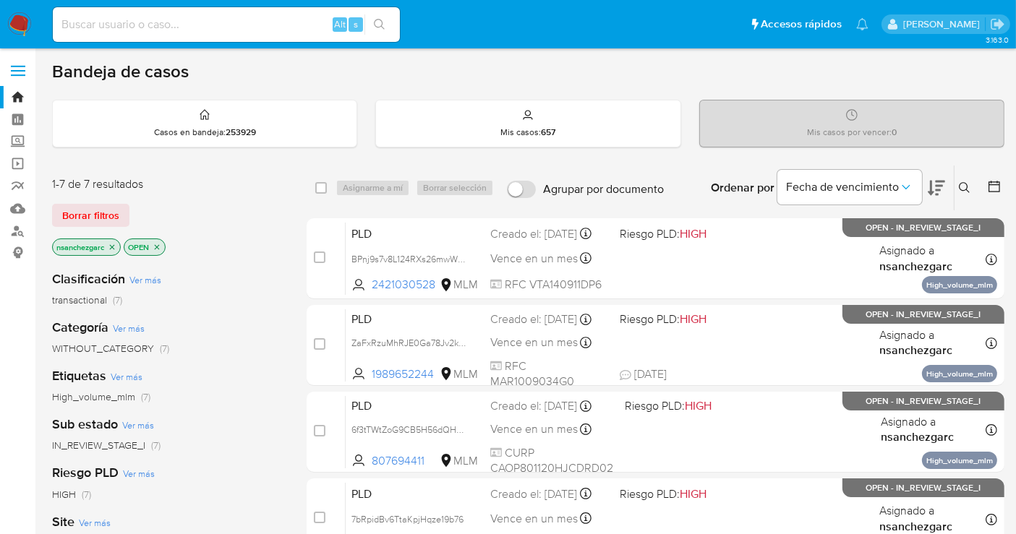
click at [969, 187] on icon at bounding box center [965, 188] width 12 height 12
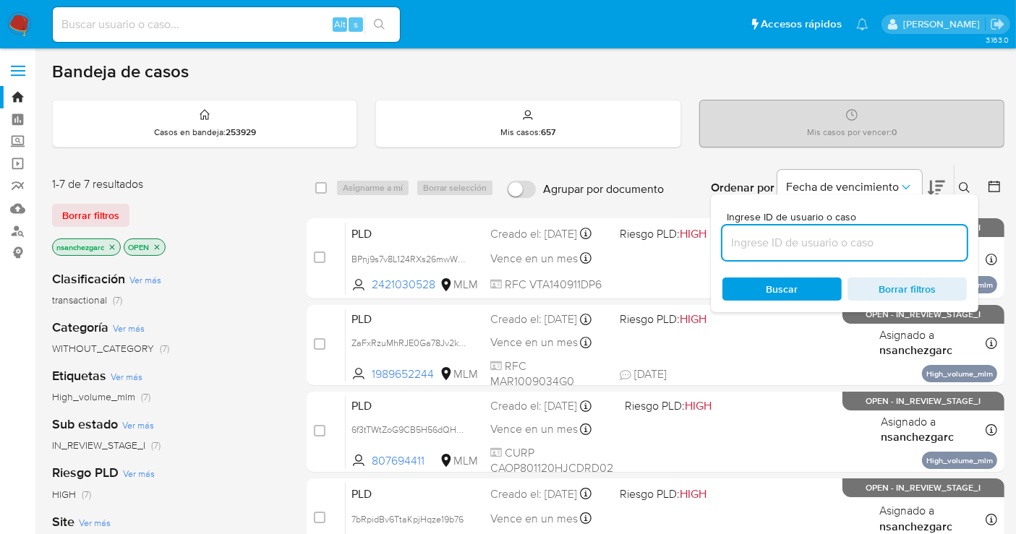
click at [768, 245] on input at bounding box center [844, 243] width 244 height 19
type input "273841744"
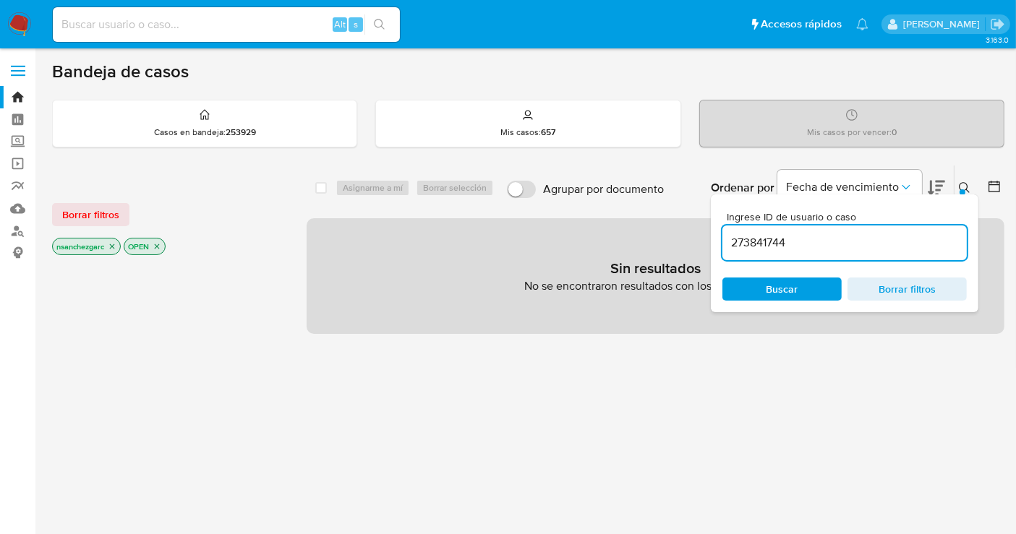
click at [114, 244] on icon "close-filter" at bounding box center [112, 246] width 5 height 5
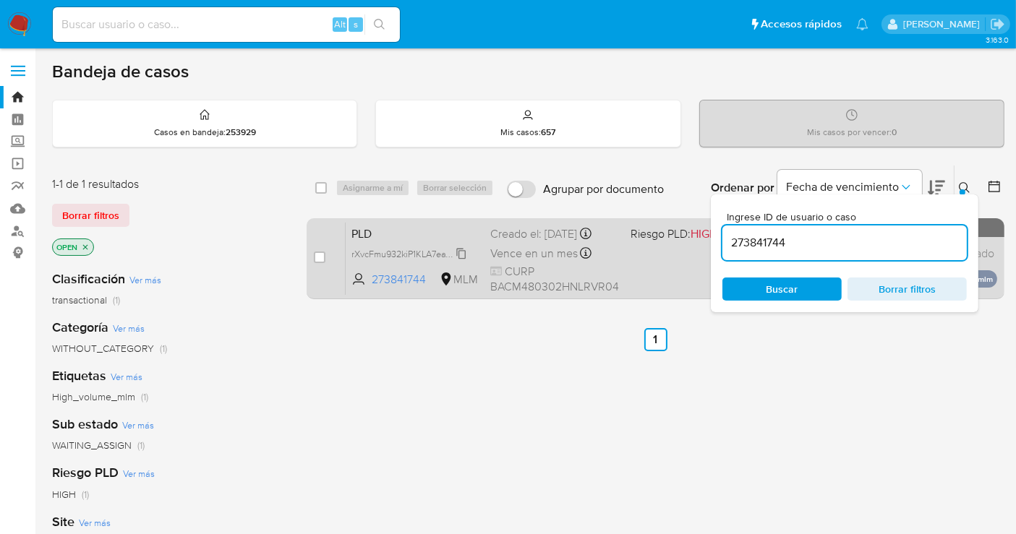
click at [459, 255] on span "rXvcFmu932kiP1KLA7eaV6fQ" at bounding box center [408, 253] width 114 height 16
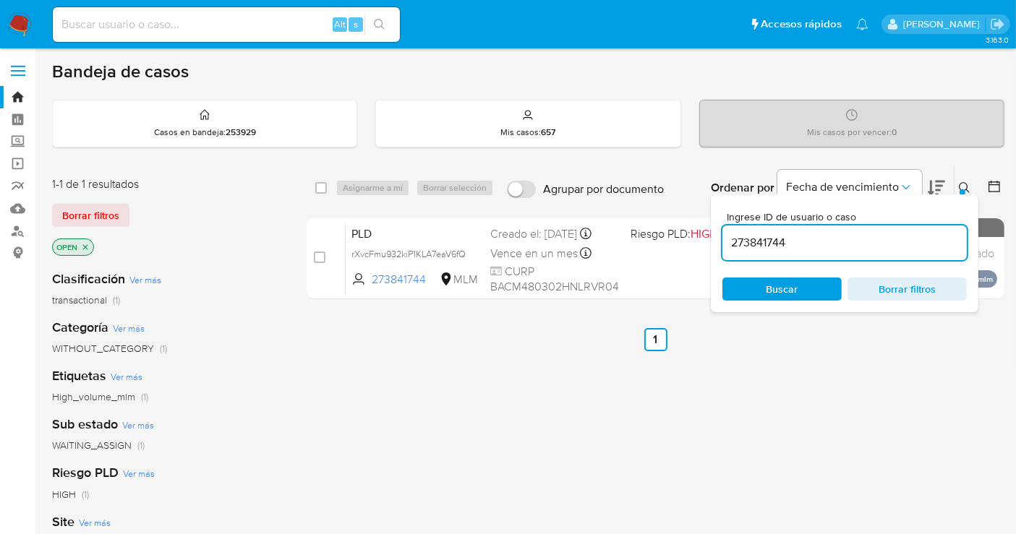
drag, startPoint x: 536, startPoint y: 251, endPoint x: 538, endPoint y: 324, distance: 73.1
click at [538, 324] on div "select-all-cases-checkbox Asignarme a mí Borrar selección Agrupar por documento…" at bounding box center [656, 492] width 698 height 655
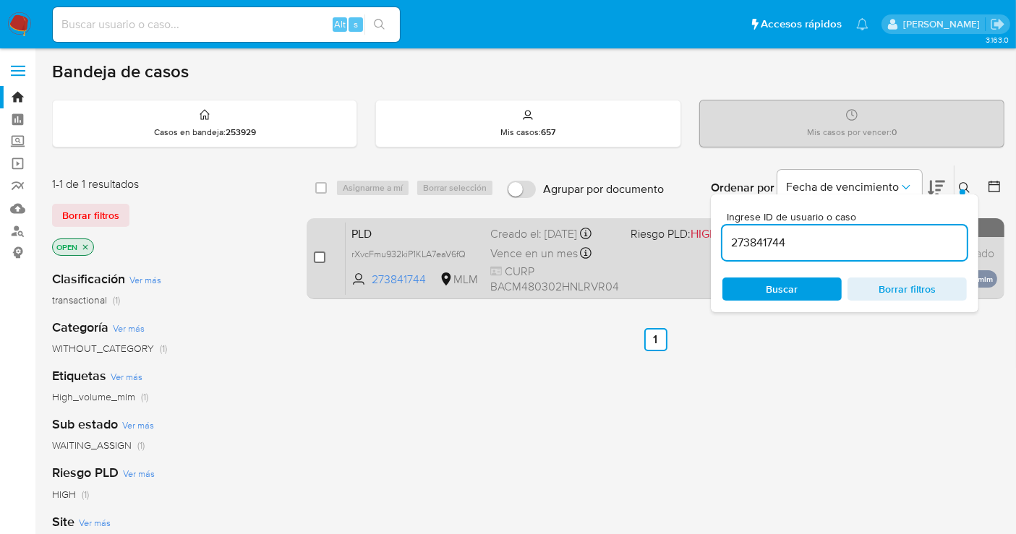
click at [320, 252] on input "checkbox" at bounding box center [320, 258] width 12 height 12
checkbox input "true"
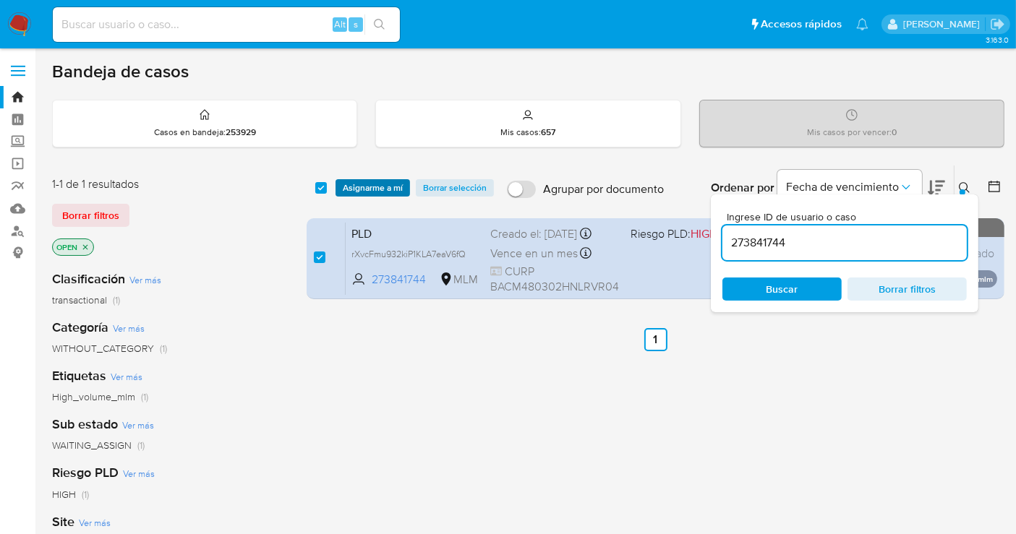
click at [367, 190] on span "Asignarme a mí" at bounding box center [373, 188] width 60 height 14
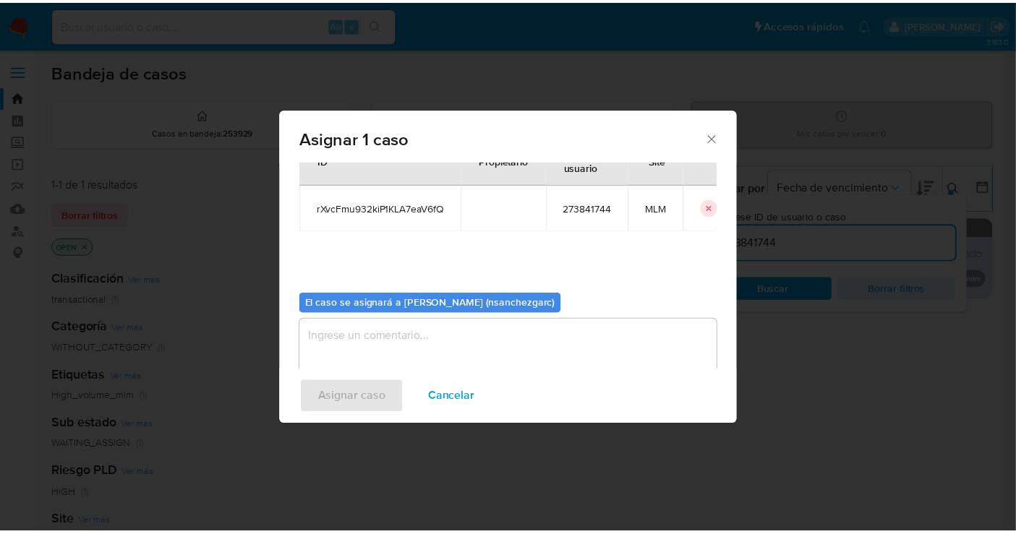
scroll to position [74, 0]
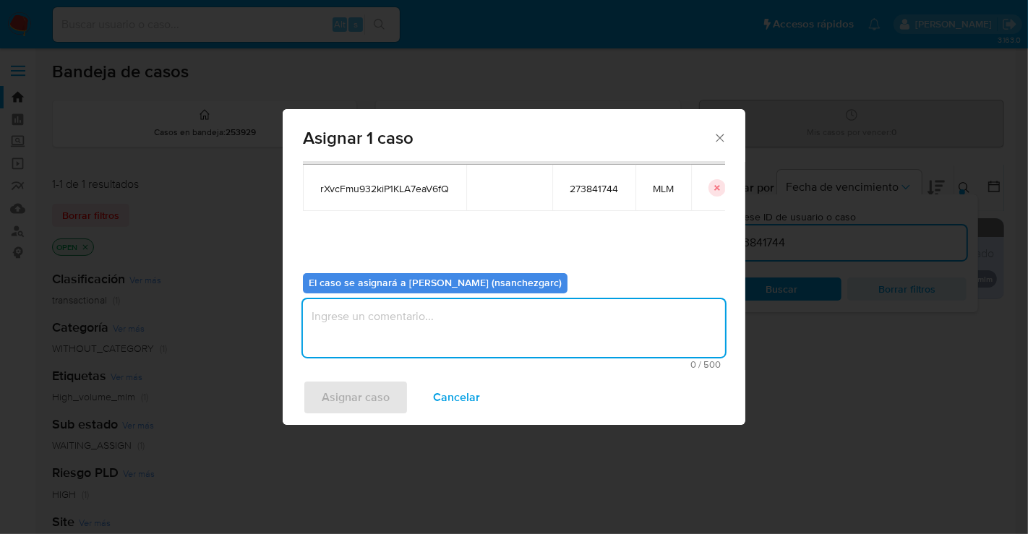
click at [382, 326] on textarea "assign-modal" at bounding box center [514, 328] width 422 height 58
type textarea "nesg"
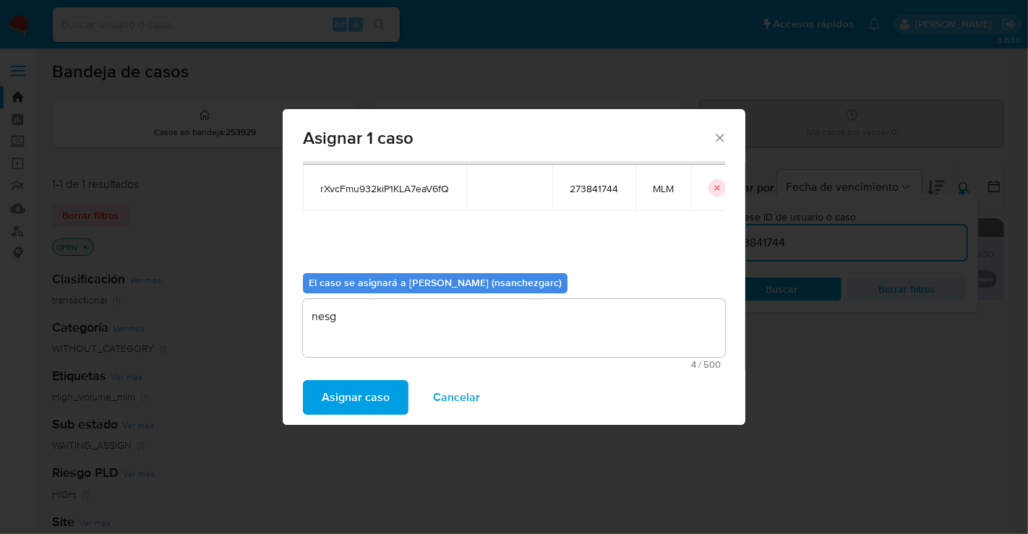
click at [367, 389] on span "Asignar caso" at bounding box center [356, 398] width 68 height 32
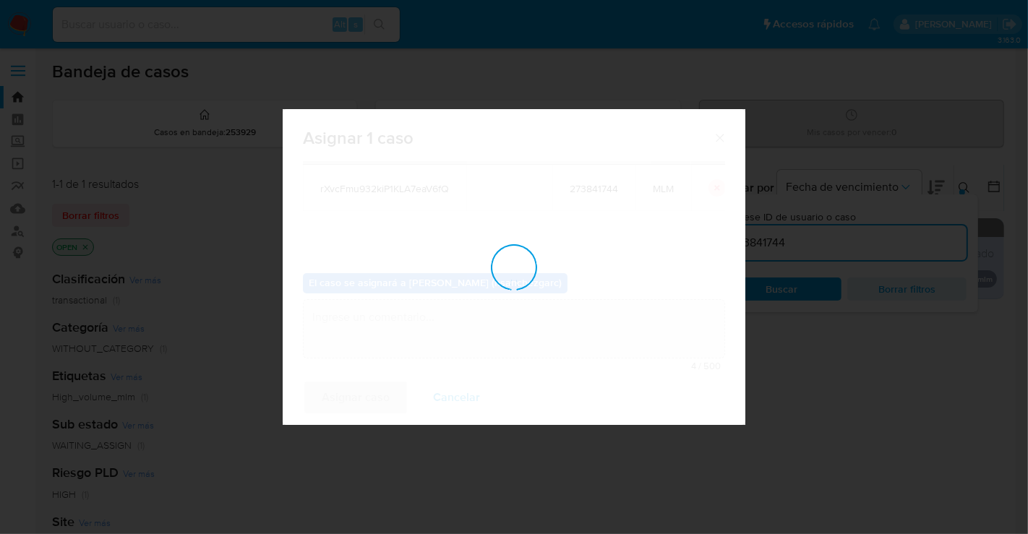
checkbox input "false"
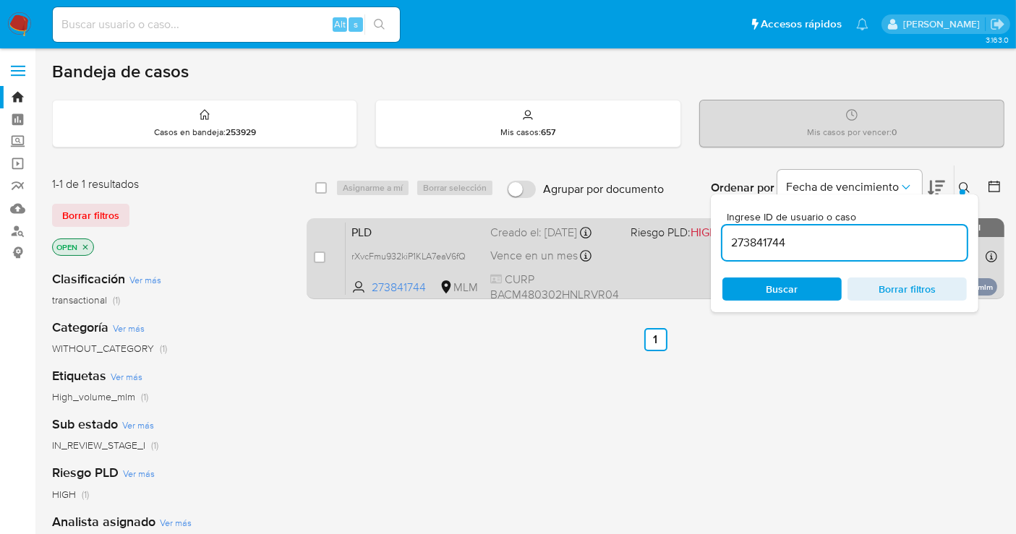
click at [518, 269] on div "PLD rXvcFmu932kiP1KLA7eaV6fQ 273841744 MLM Riesgo PLD: HIGH Creado el: 12/09/20…" at bounding box center [671, 258] width 651 height 73
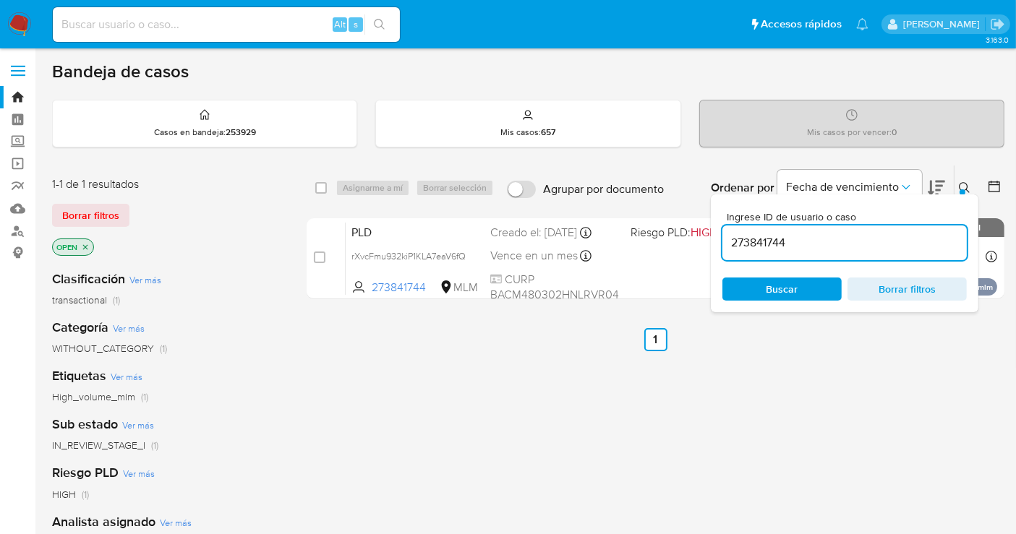
click at [23, 20] on img at bounding box center [19, 24] width 25 height 25
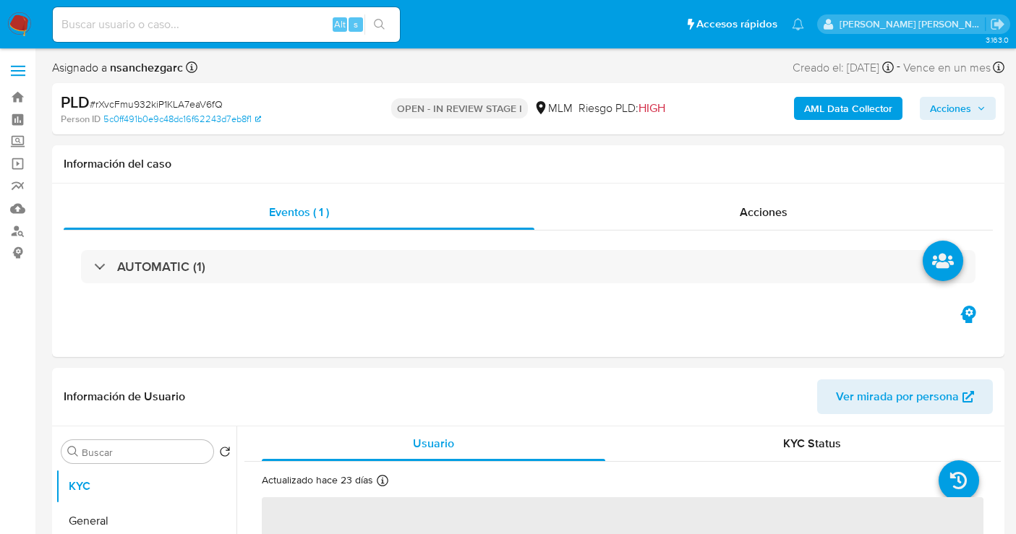
select select "10"
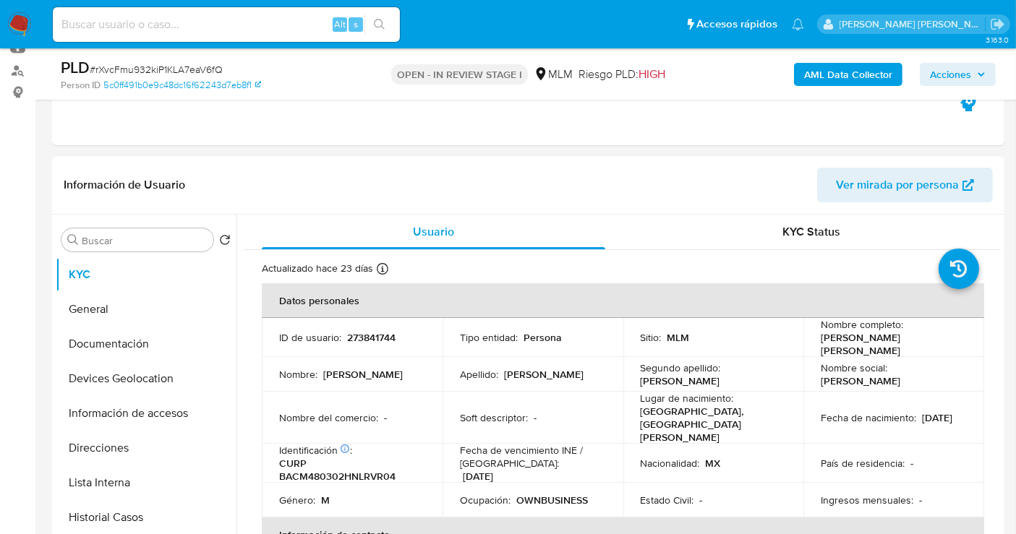
scroll to position [241, 0]
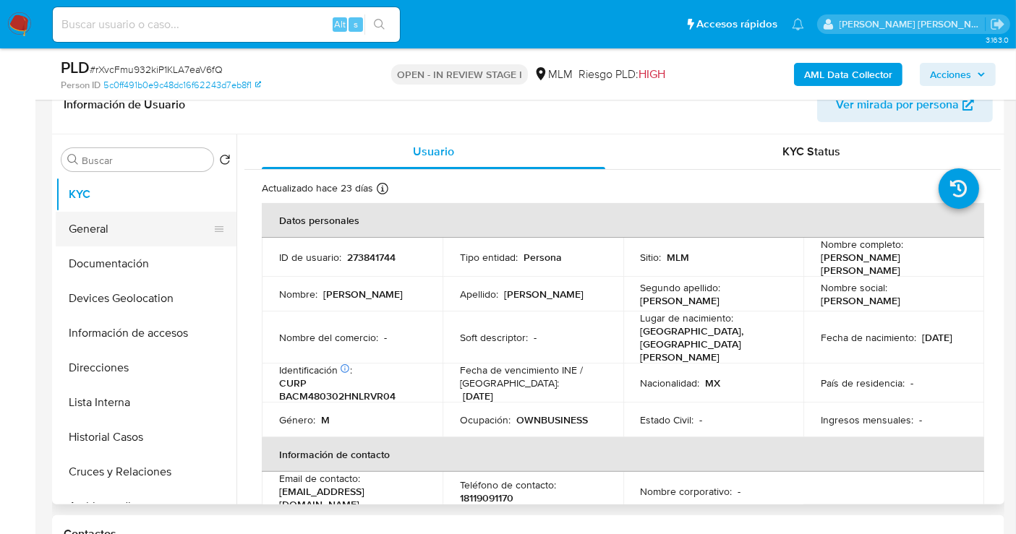
click at [109, 234] on button "General" at bounding box center [140, 229] width 169 height 35
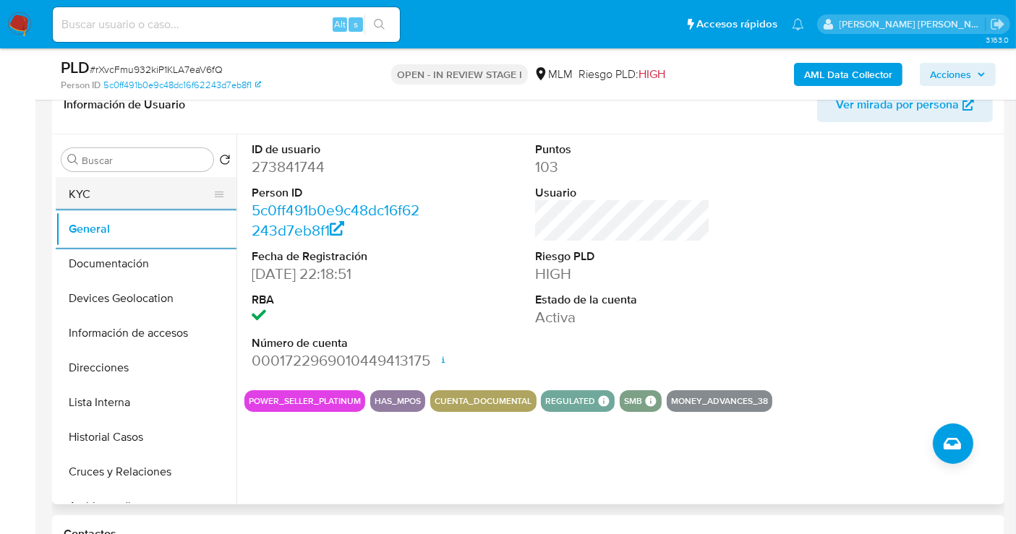
click at [94, 192] on button "KYC" at bounding box center [140, 194] width 169 height 35
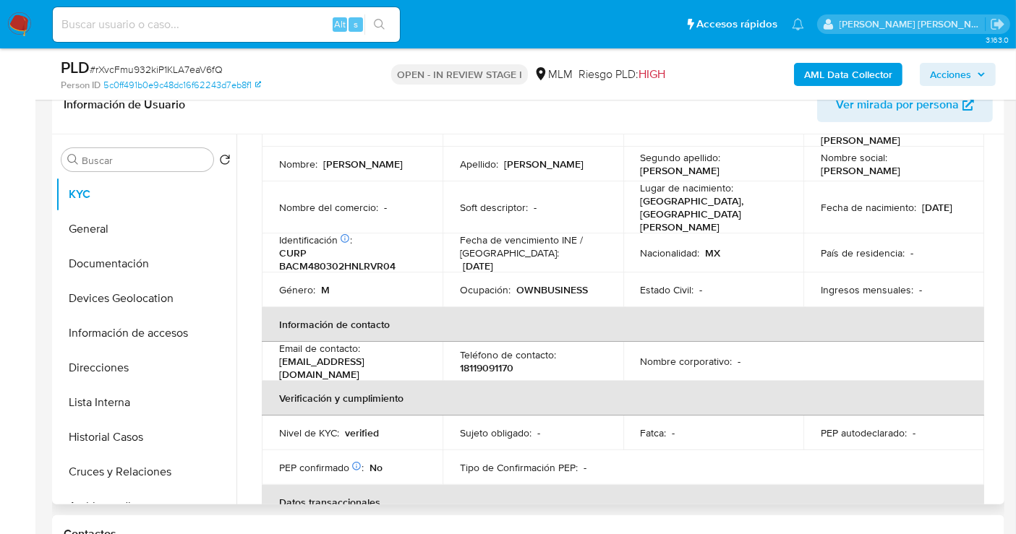
scroll to position [99, 0]
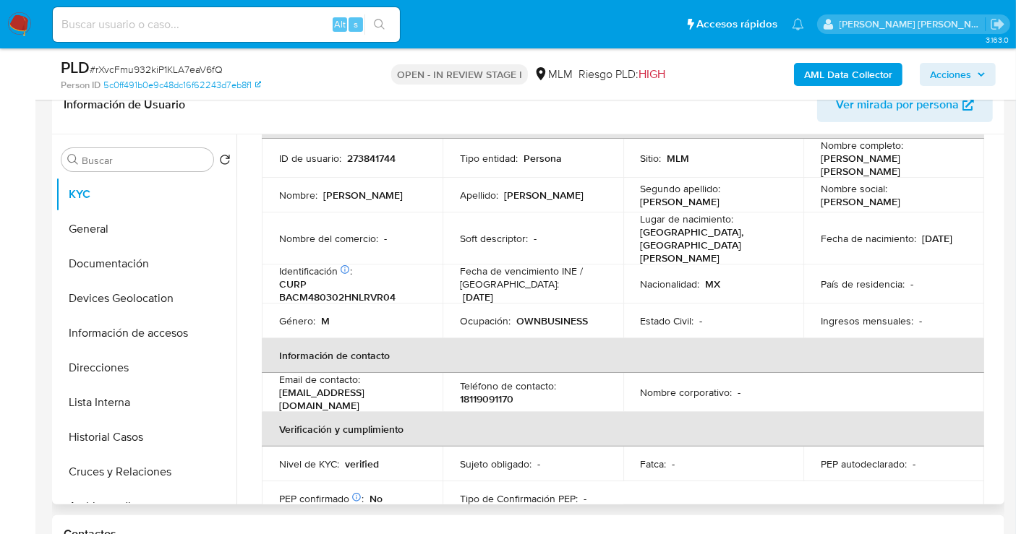
click at [476, 393] on p "18119091170" at bounding box center [487, 399] width 54 height 13
copy p "18119091170"
drag, startPoint x: 379, startPoint y: 381, endPoint x: 264, endPoint y: 382, distance: 115.0
click at [264, 382] on td "Email de contacto : ag.20021950@gmail.com" at bounding box center [352, 392] width 181 height 39
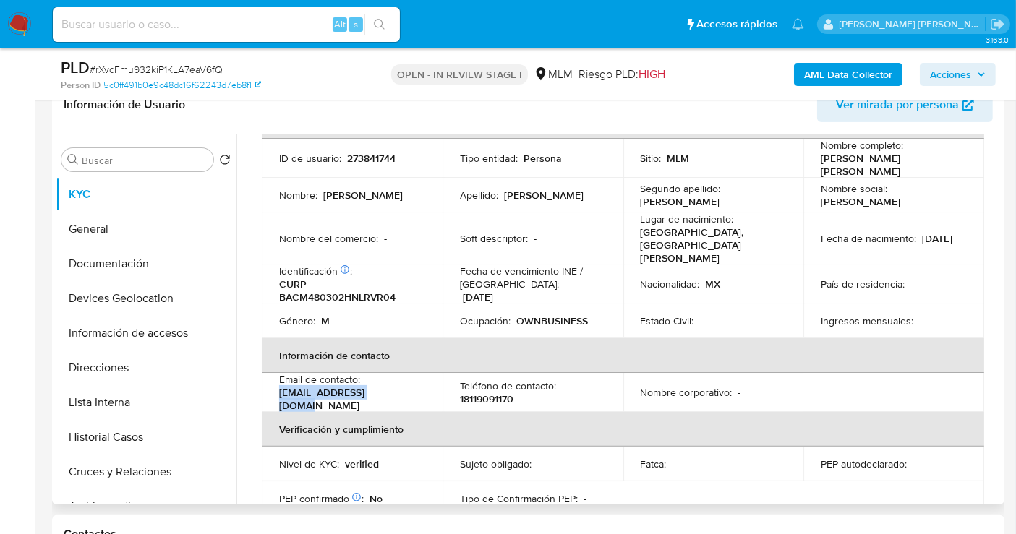
copy p "[EMAIL_ADDRESS][DOMAIN_NAME]"
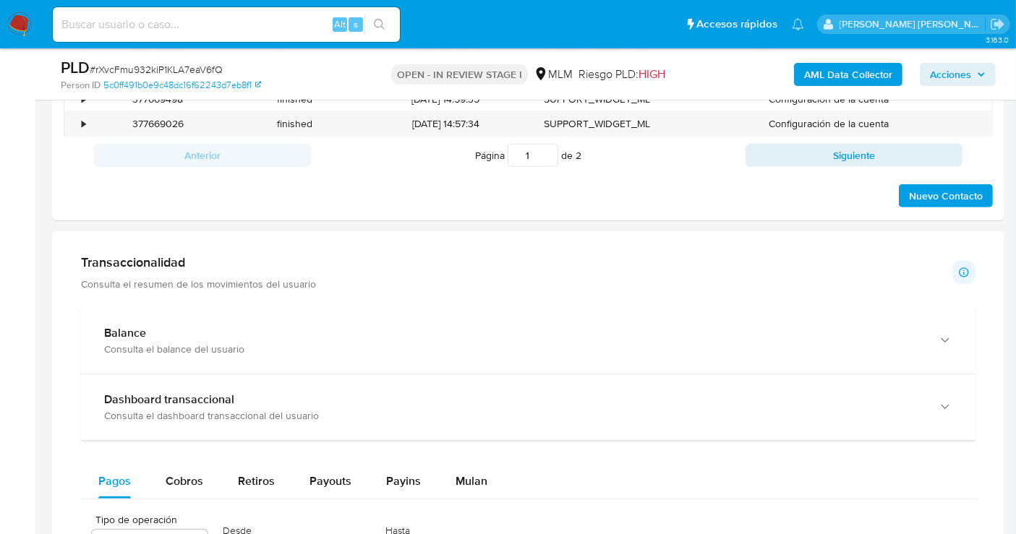
scroll to position [964, 0]
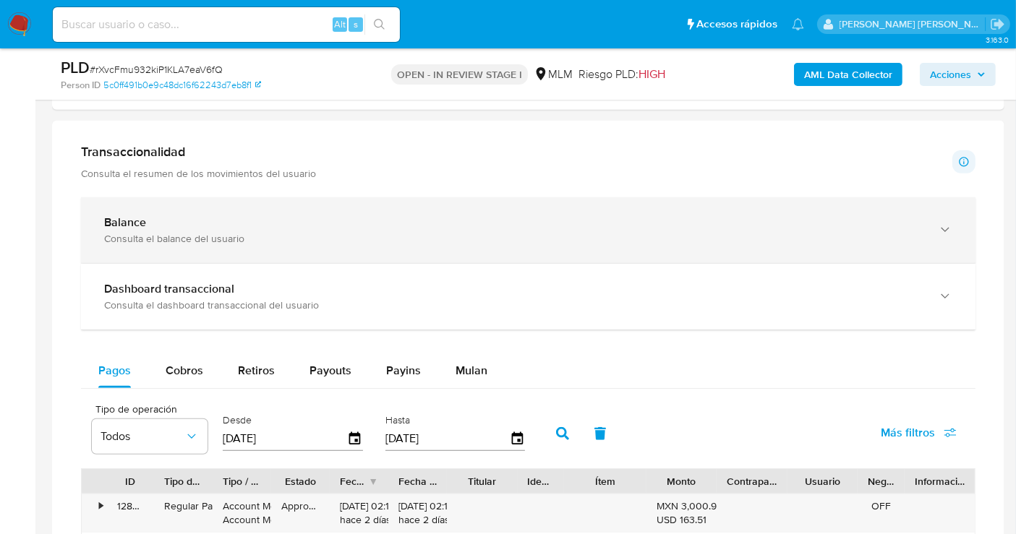
click at [318, 224] on div "Balance" at bounding box center [513, 222] width 819 height 14
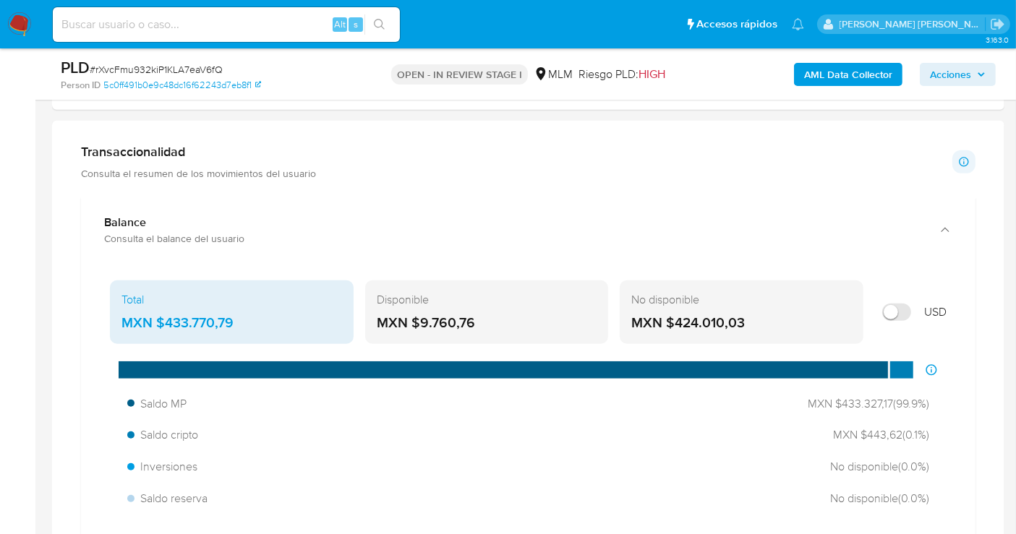
click at [188, 319] on div "MXN $433.770,79" at bounding box center [231, 323] width 221 height 19
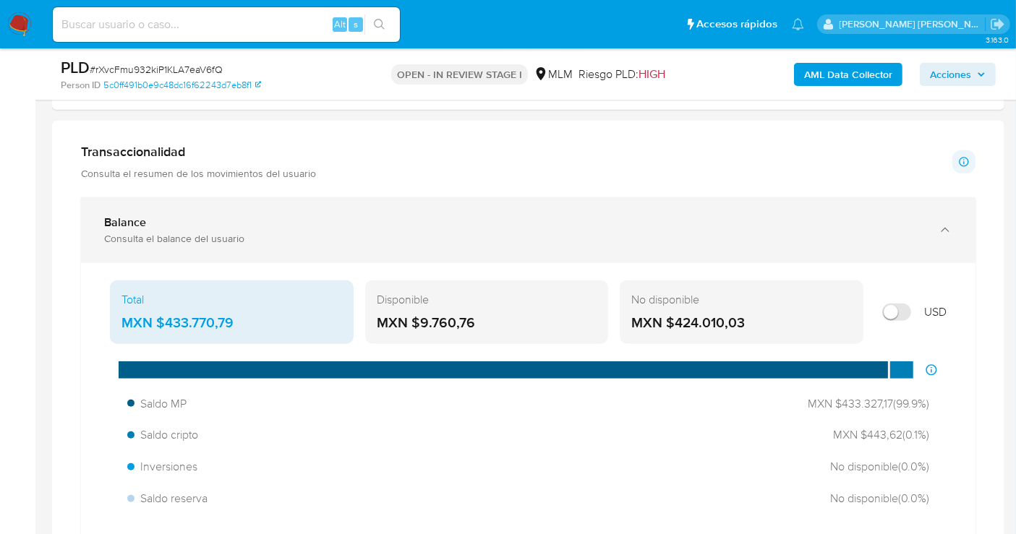
click at [570, 234] on div "Consulta el balance del usuario" at bounding box center [513, 238] width 819 height 13
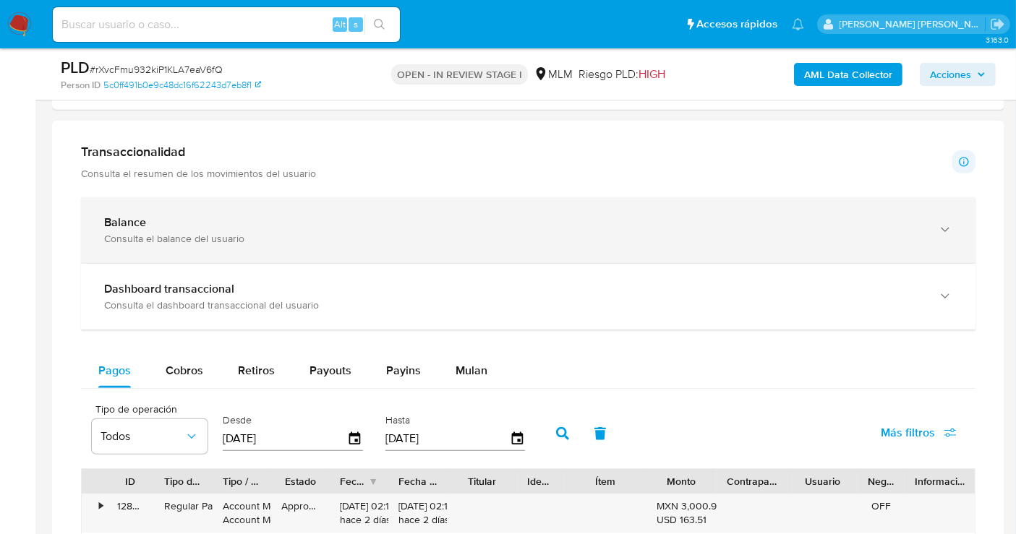
click at [570, 234] on div "Consulta el balance del usuario" at bounding box center [513, 238] width 819 height 13
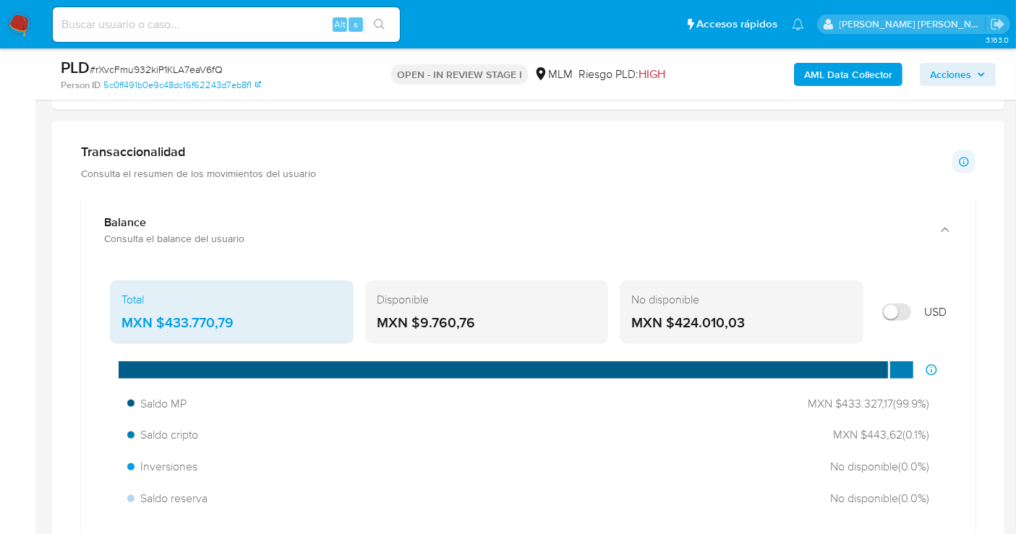
click at [285, 319] on div "MXN $433.770,79" at bounding box center [231, 323] width 221 height 19
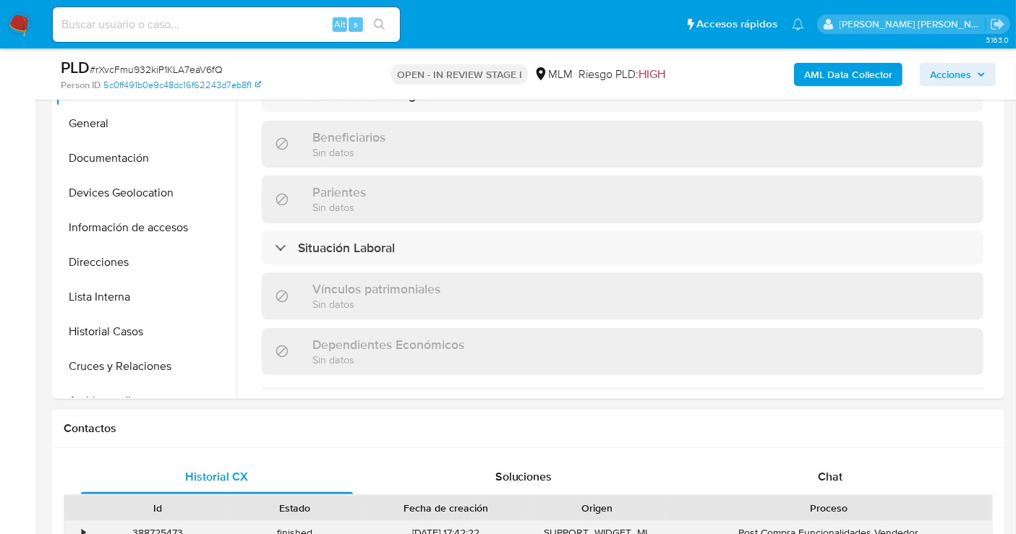
scroll to position [321, 0]
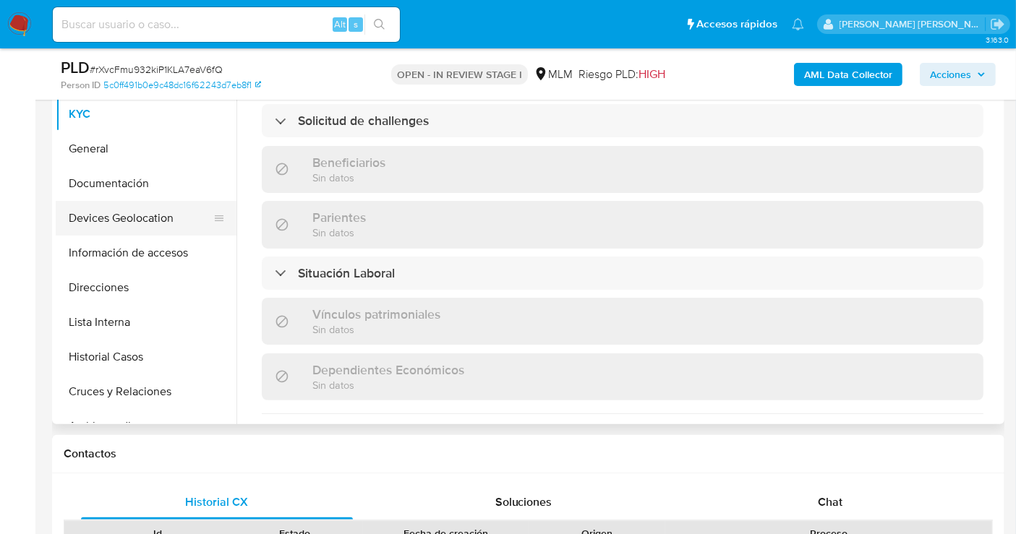
click at [140, 221] on button "Devices Geolocation" at bounding box center [140, 218] width 169 height 35
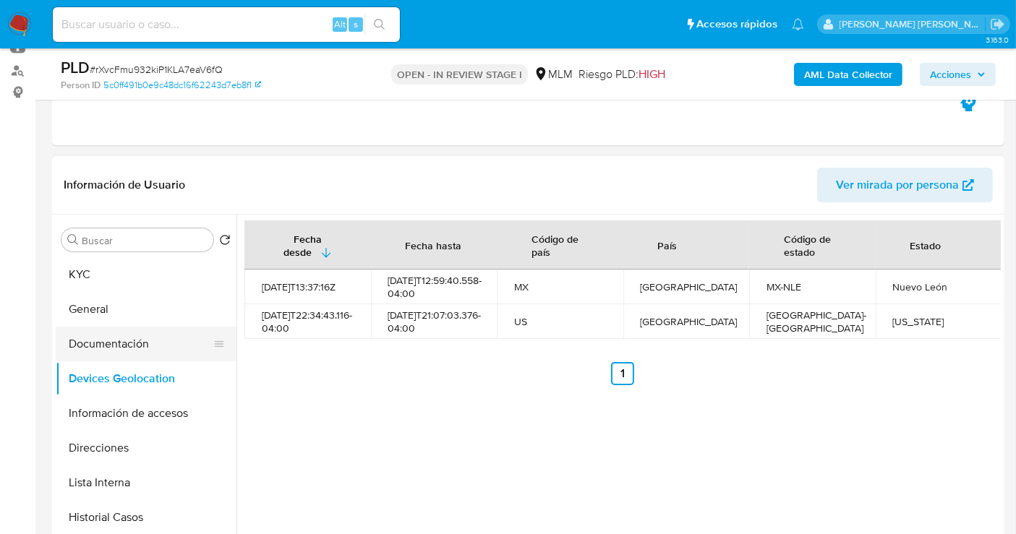
scroll to position [241, 0]
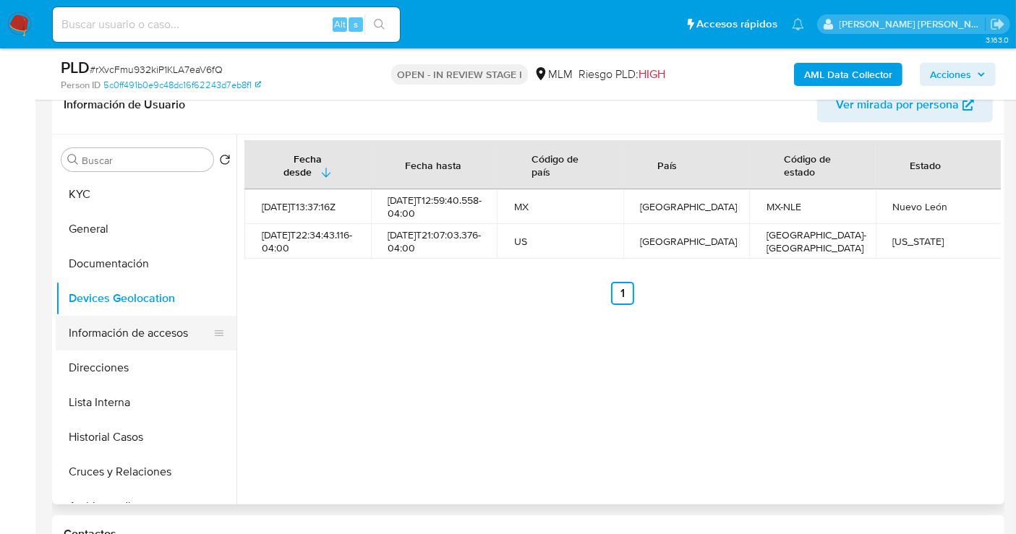
click at [103, 334] on button "Información de accesos" at bounding box center [140, 333] width 169 height 35
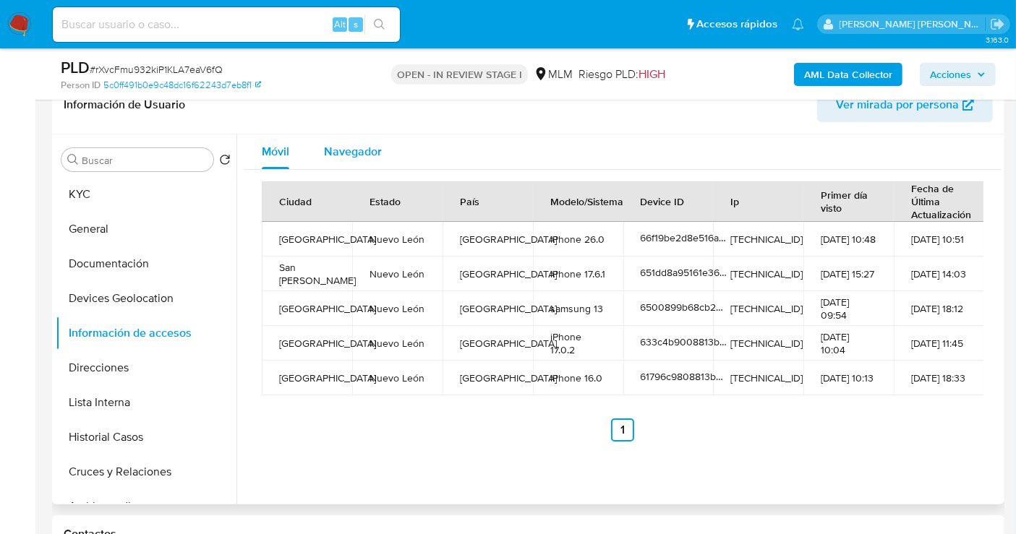
click at [342, 147] on span "Navegador" at bounding box center [353, 151] width 58 height 17
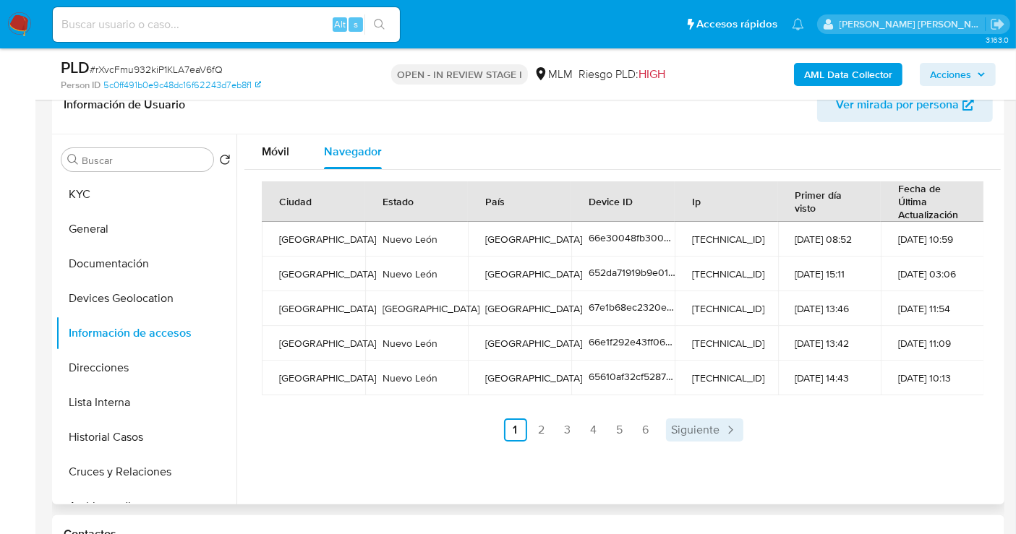
click at [680, 426] on span "Siguiente" at bounding box center [696, 430] width 48 height 12
click at [494, 432] on span "Anterior" at bounding box center [507, 430] width 41 height 12
click at [679, 425] on span "Siguiente" at bounding box center [696, 430] width 48 height 12
click at [753, 431] on span "Siguiente" at bounding box center [734, 430] width 48 height 12
click at [761, 433] on icon "Paginación" at bounding box center [768, 430] width 14 height 14
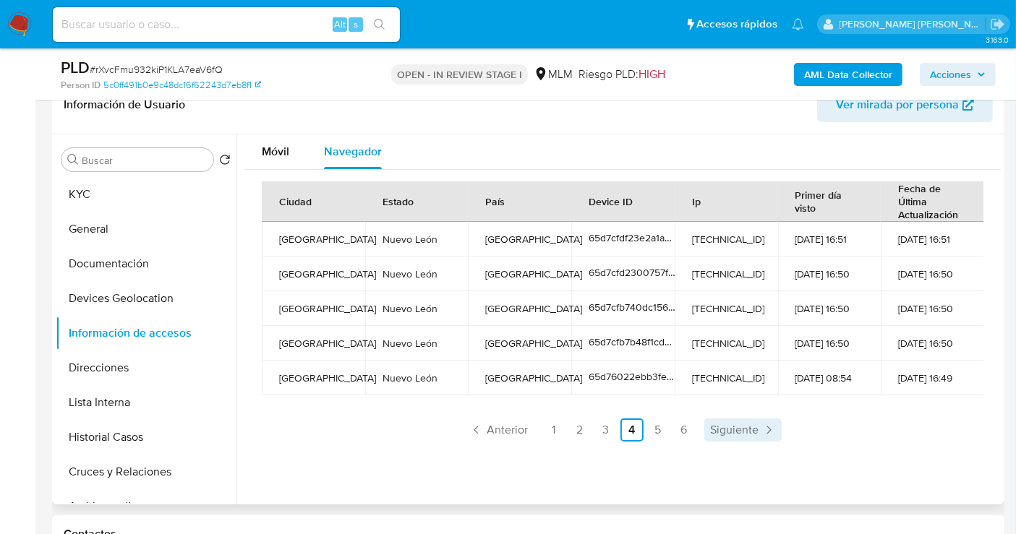
click at [752, 433] on span "Siguiente" at bounding box center [734, 430] width 48 height 12
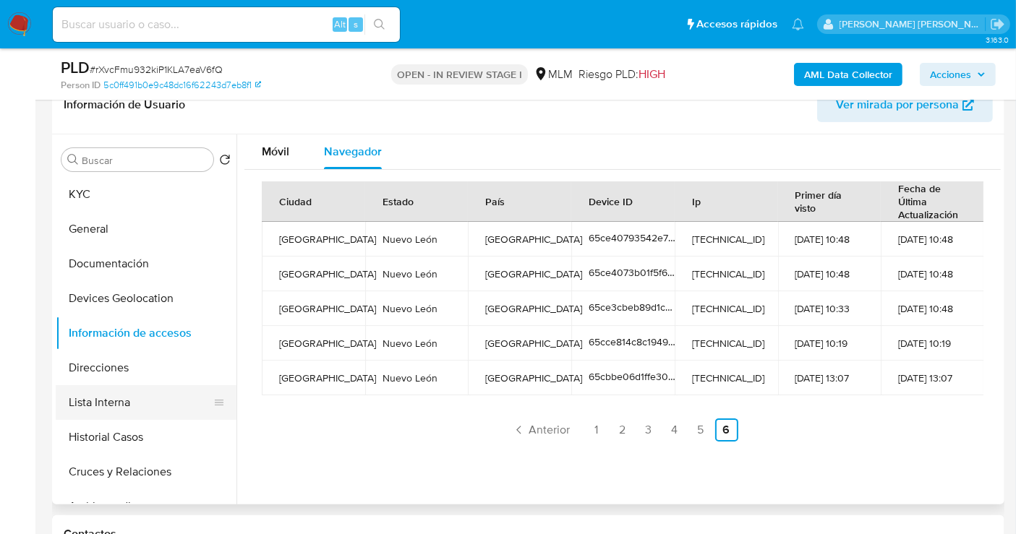
click at [110, 399] on button "Lista Interna" at bounding box center [140, 402] width 169 height 35
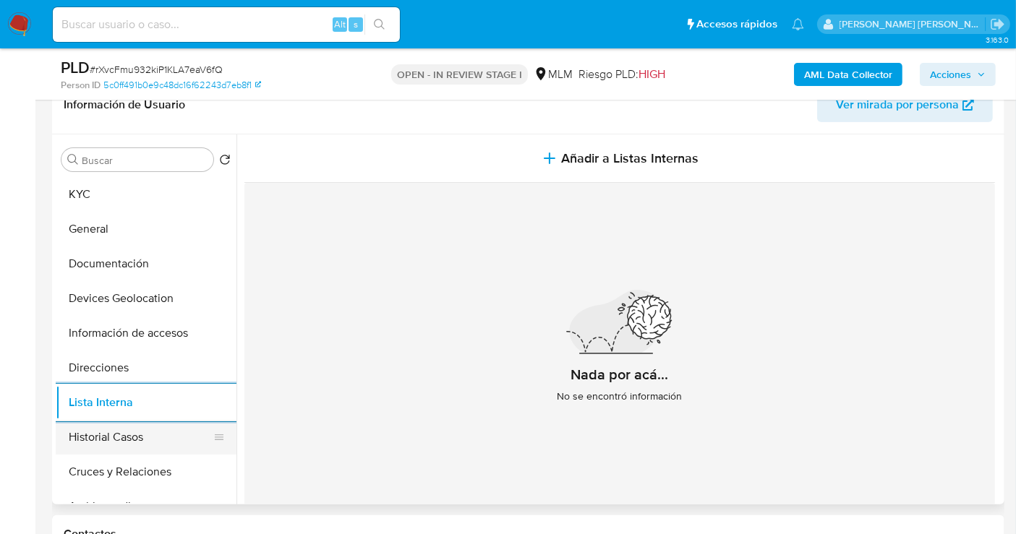
click at [119, 434] on button "Historial Casos" at bounding box center [140, 437] width 169 height 35
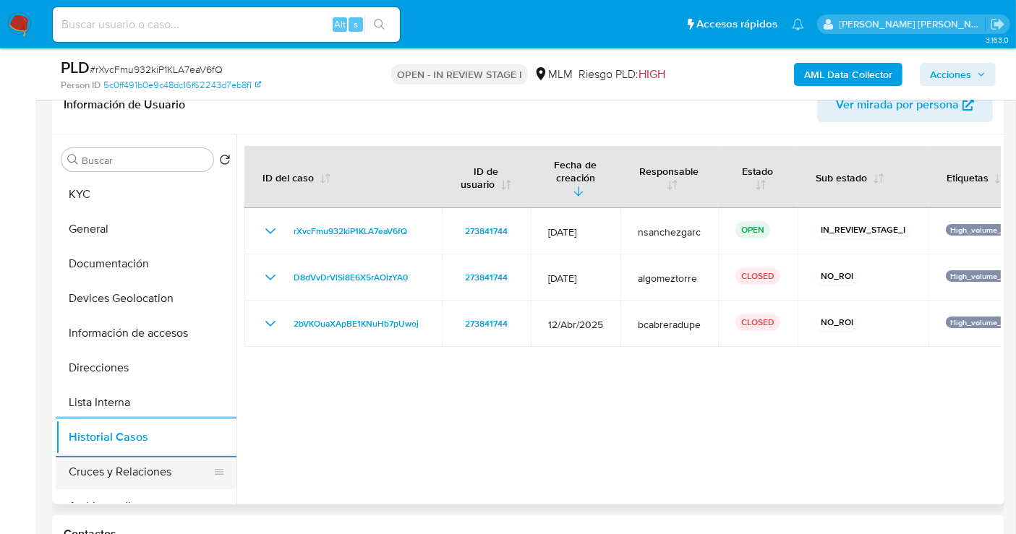
click at [140, 468] on button "Cruces y Relaciones" at bounding box center [140, 472] width 169 height 35
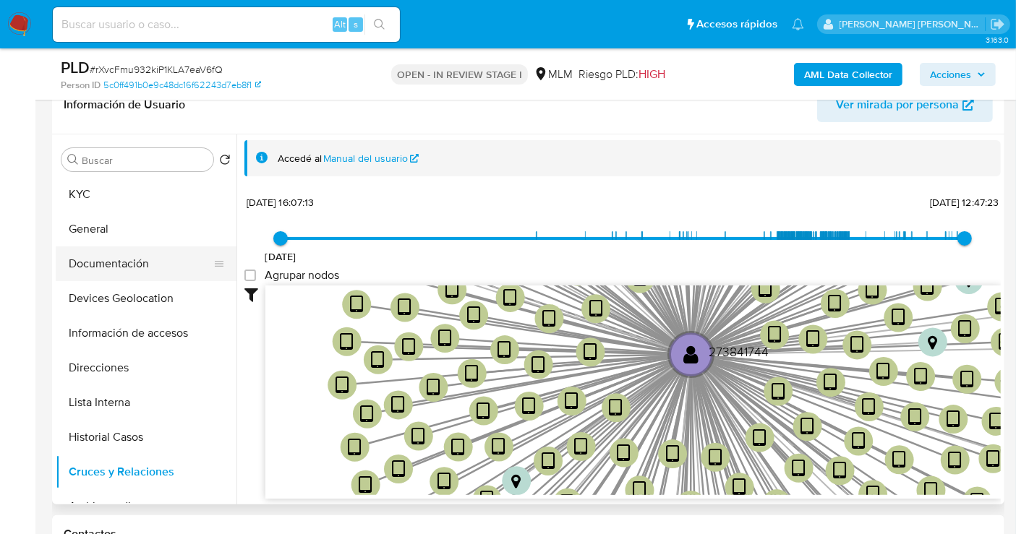
click at [130, 270] on button "Documentación" at bounding box center [140, 264] width 169 height 35
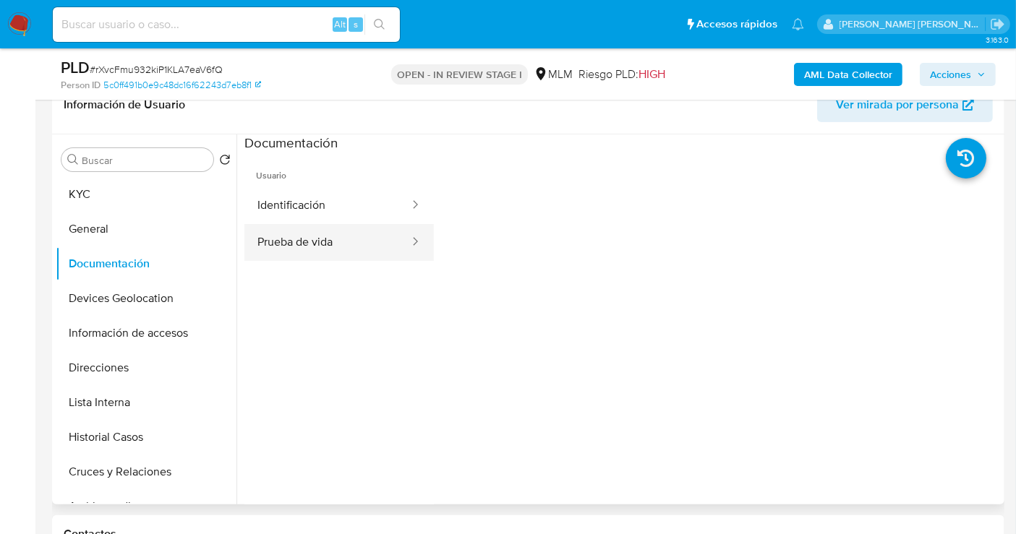
click at [307, 239] on button "Prueba de vida" at bounding box center [327, 242] width 166 height 37
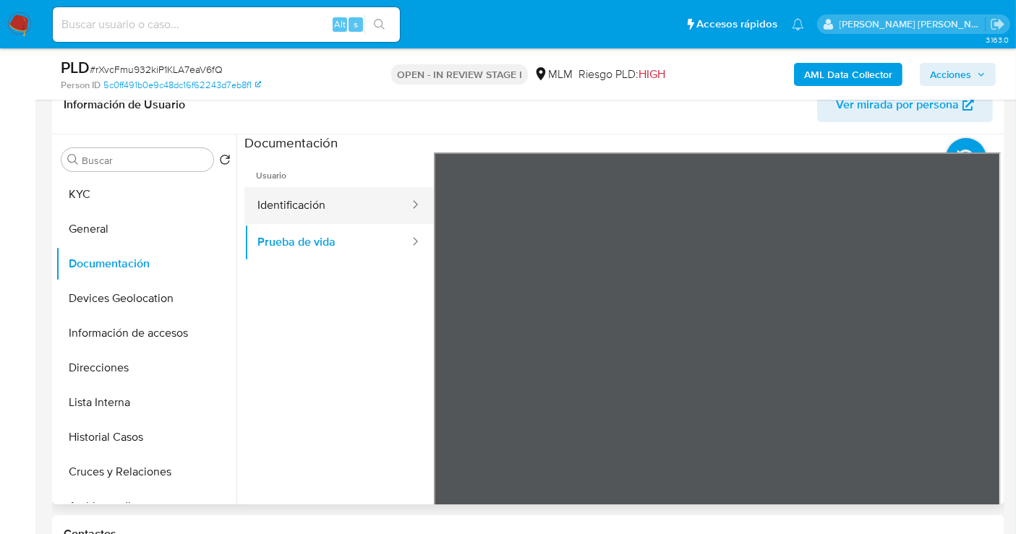
click at [333, 210] on button "Identificación" at bounding box center [327, 205] width 166 height 37
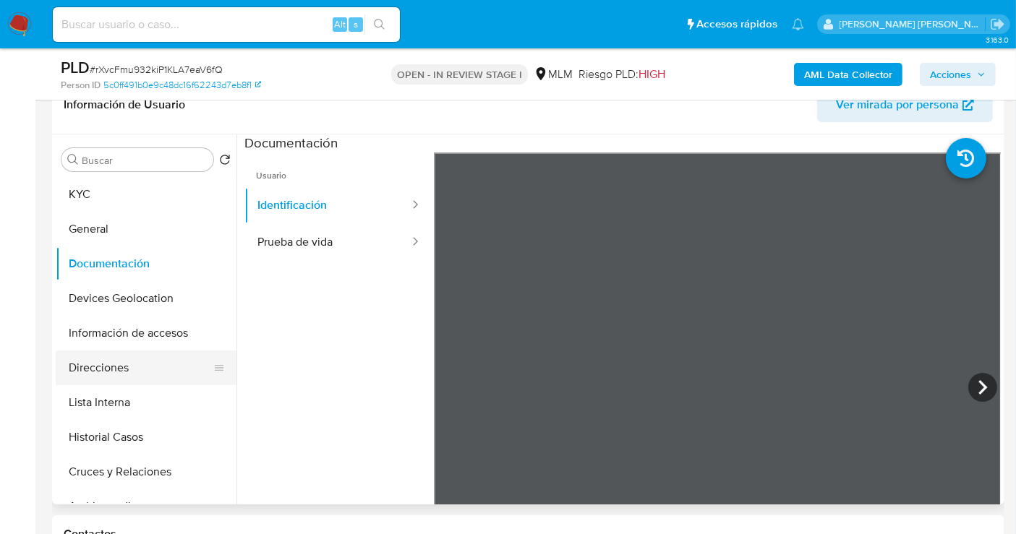
click at [124, 358] on button "Direcciones" at bounding box center [140, 368] width 169 height 35
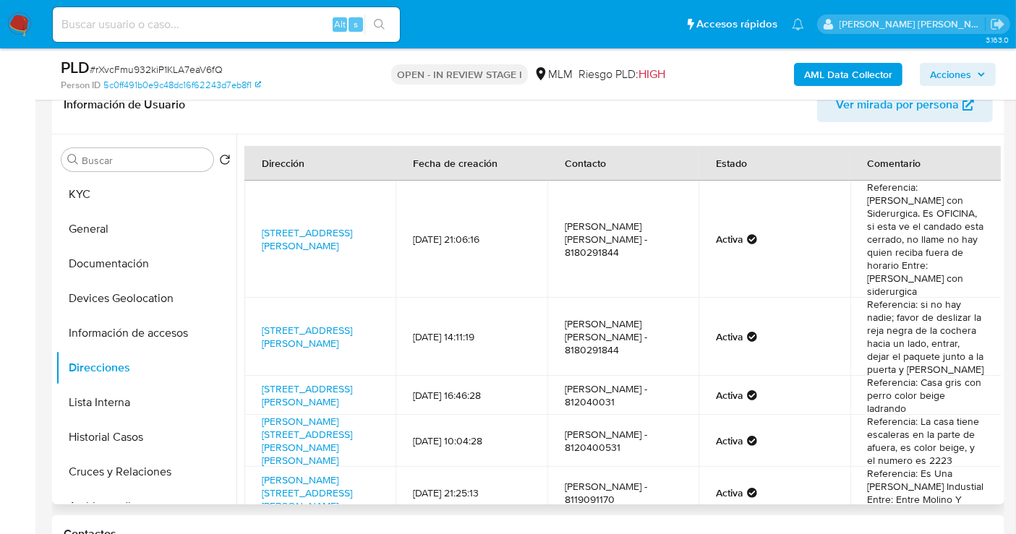
scroll to position [80, 0]
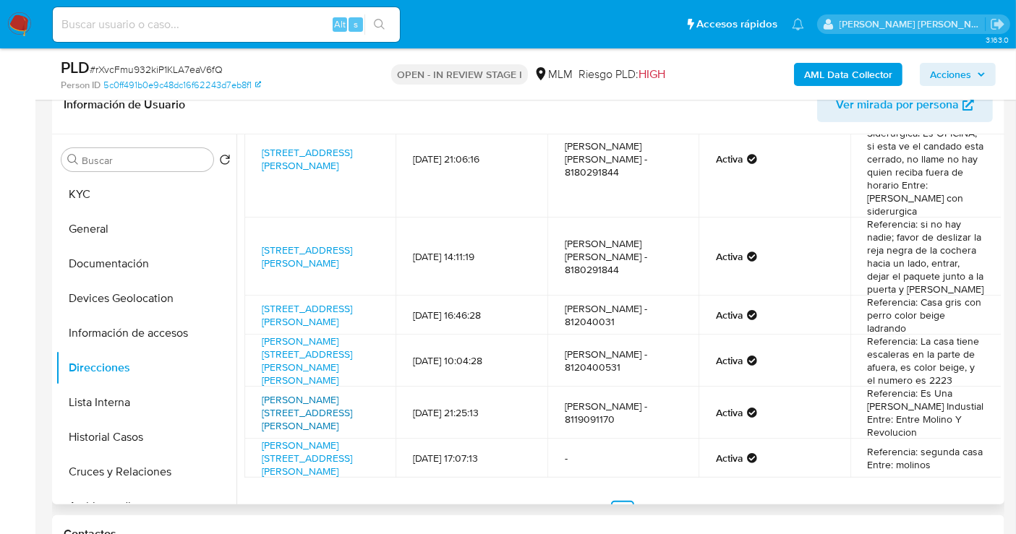
drag, startPoint x: 336, startPoint y: 401, endPoint x: 263, endPoint y: 377, distance: 76.8
click at [263, 387] on td "Berel 628, Monterrey, Nuevo León, 64830, Mexico 628" at bounding box center [319, 413] width 151 height 52
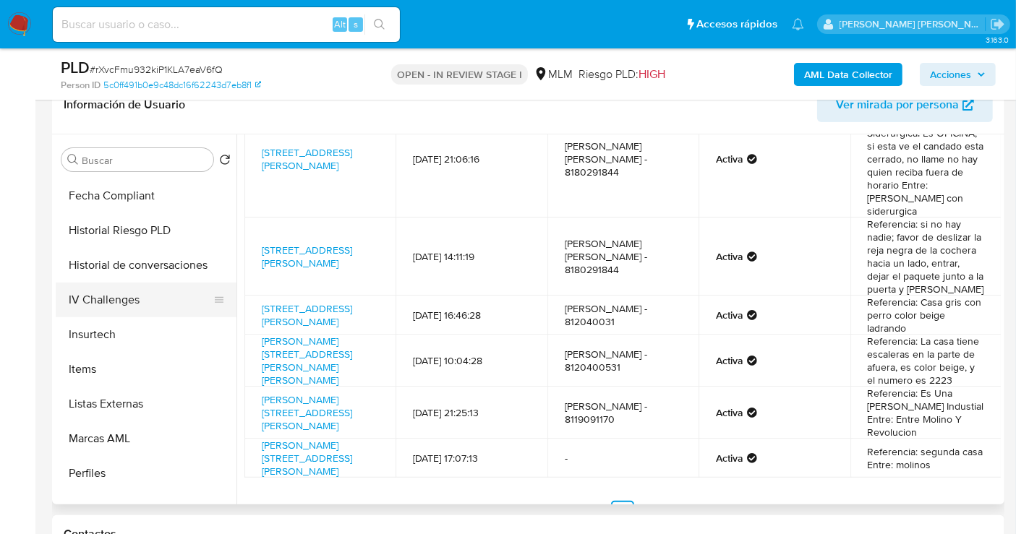
scroll to position [714, 0]
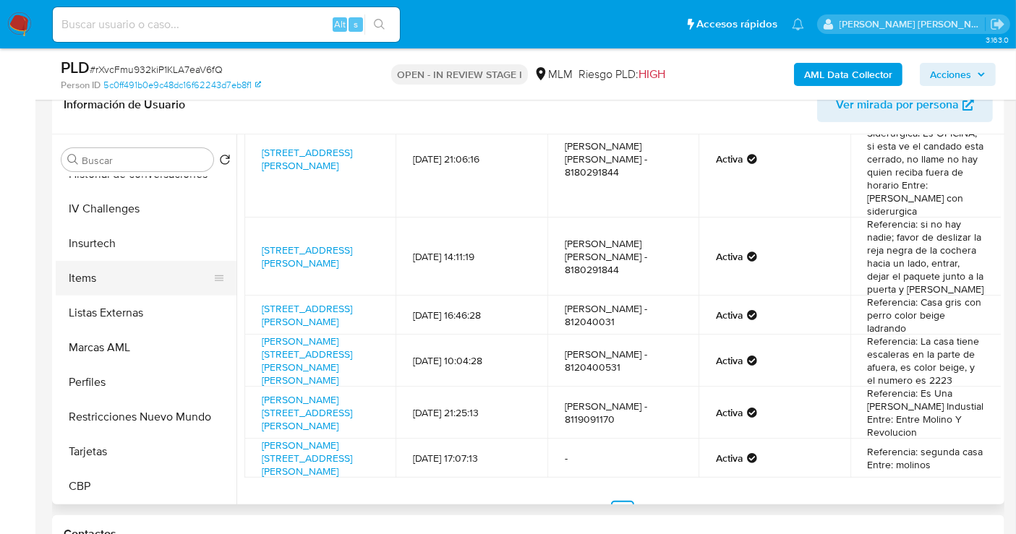
click at [99, 278] on button "Items" at bounding box center [140, 278] width 169 height 35
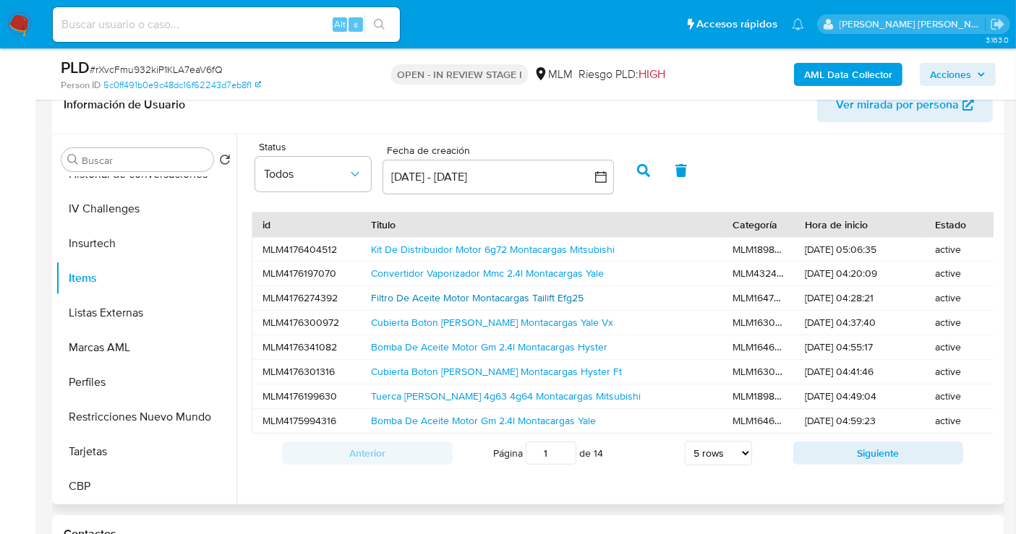
click at [508, 293] on link "Filtro De Aceite Motor Montacargas Tailift Efg25" at bounding box center [477, 298] width 213 height 14
click at [866, 100] on span "Ver mirada por persona" at bounding box center [897, 104] width 123 height 35
click at [423, 367] on link "Cubierta Boton De Claxon Montacargas Hyster Ft" at bounding box center [496, 371] width 251 height 14
